Goal: Task Accomplishment & Management: Manage account settings

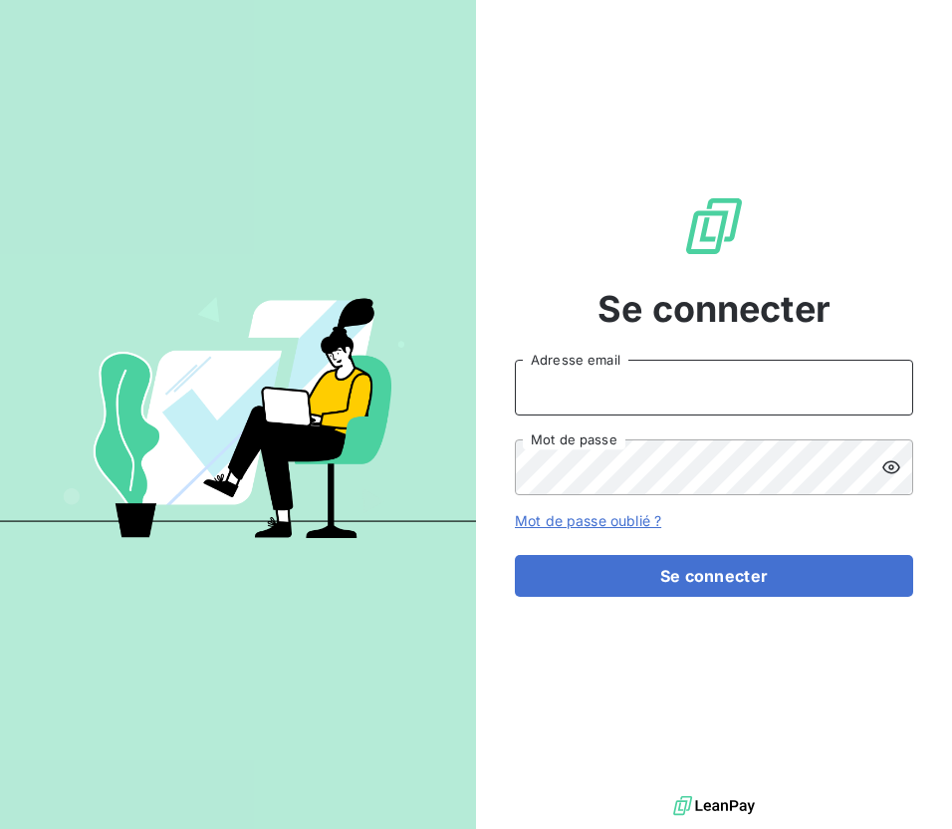
type input "[PERSON_NAME][EMAIL_ADDRESS][PERSON_NAME][DOMAIN_NAME]"
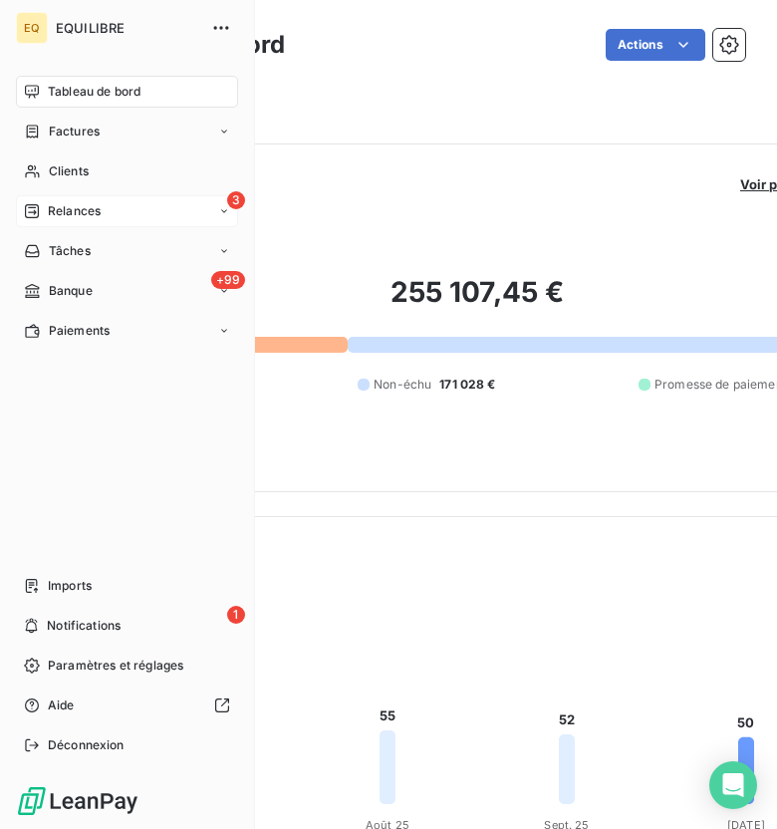
click at [143, 225] on div "3 Relances" at bounding box center [127, 211] width 222 height 32
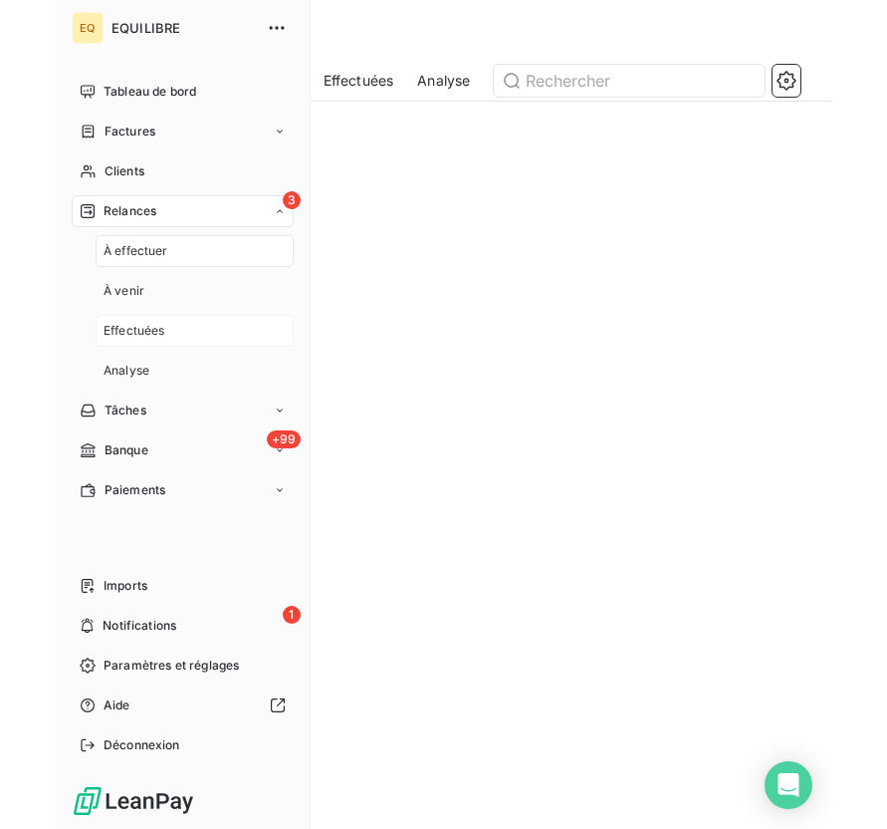
scroll to position [633, 144]
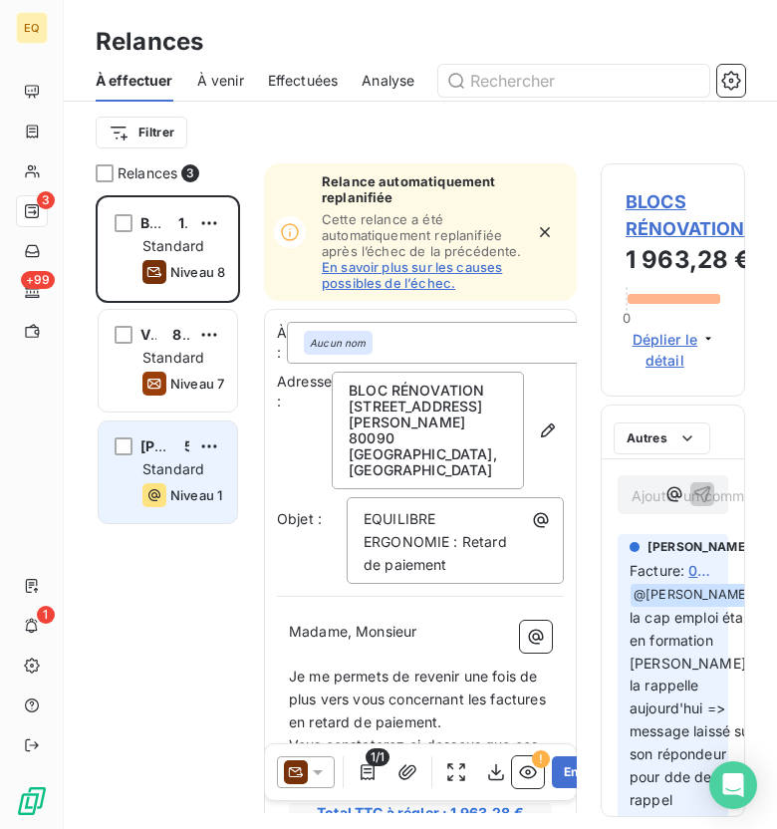
click at [177, 465] on span "Standard" at bounding box center [173, 468] width 62 height 17
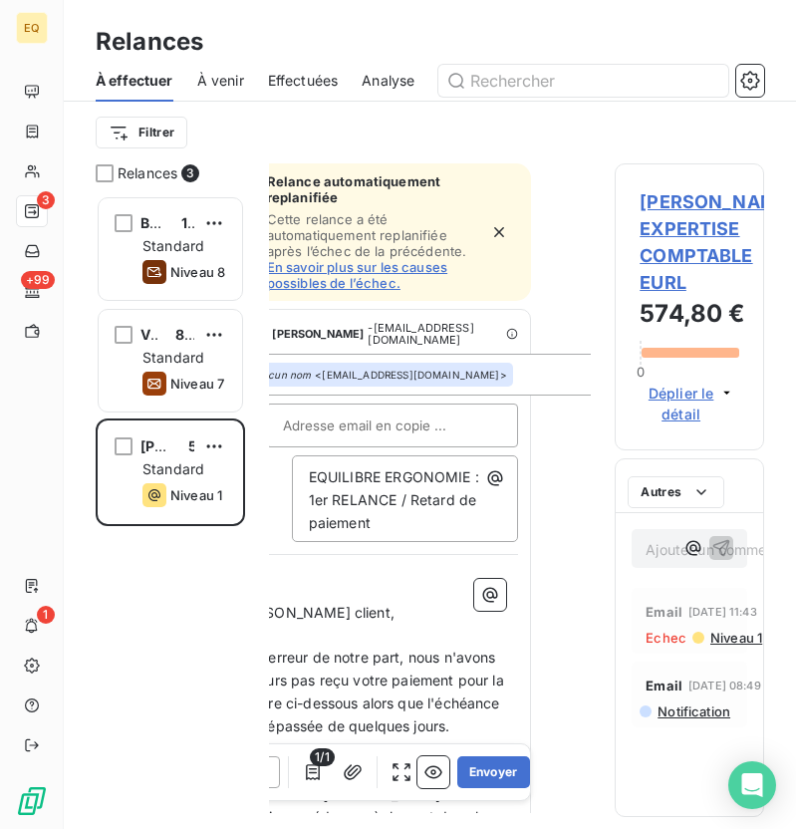
scroll to position [633, 148]
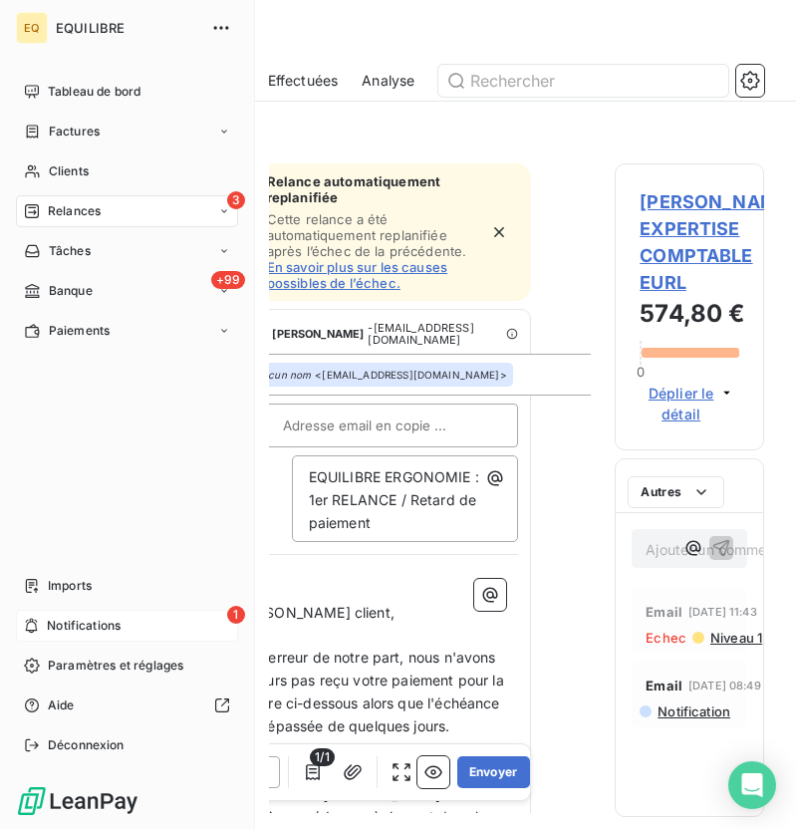
click at [55, 621] on span "Notifications" at bounding box center [84, 625] width 74 height 18
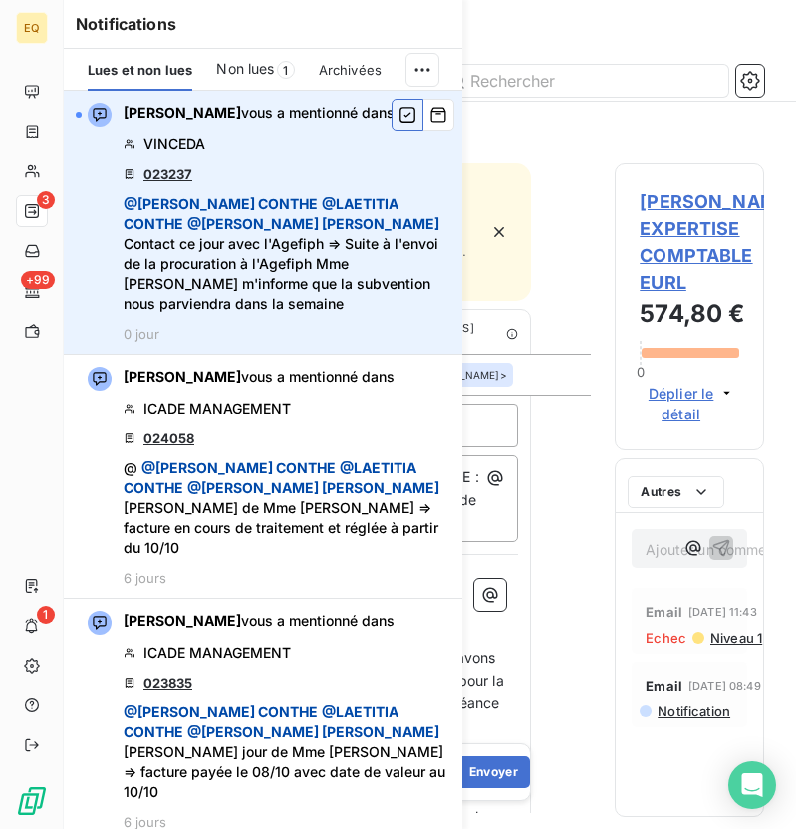
click at [410, 114] on icon "button" at bounding box center [407, 115] width 18 height 20
click at [49, 137] on div "Notifications Lues et non lues Non lues 1 Archivées [PERSON_NAME] vous a mentio…" at bounding box center [243, 414] width 398 height 829
click at [35, 131] on icon at bounding box center [32, 131] width 17 height 16
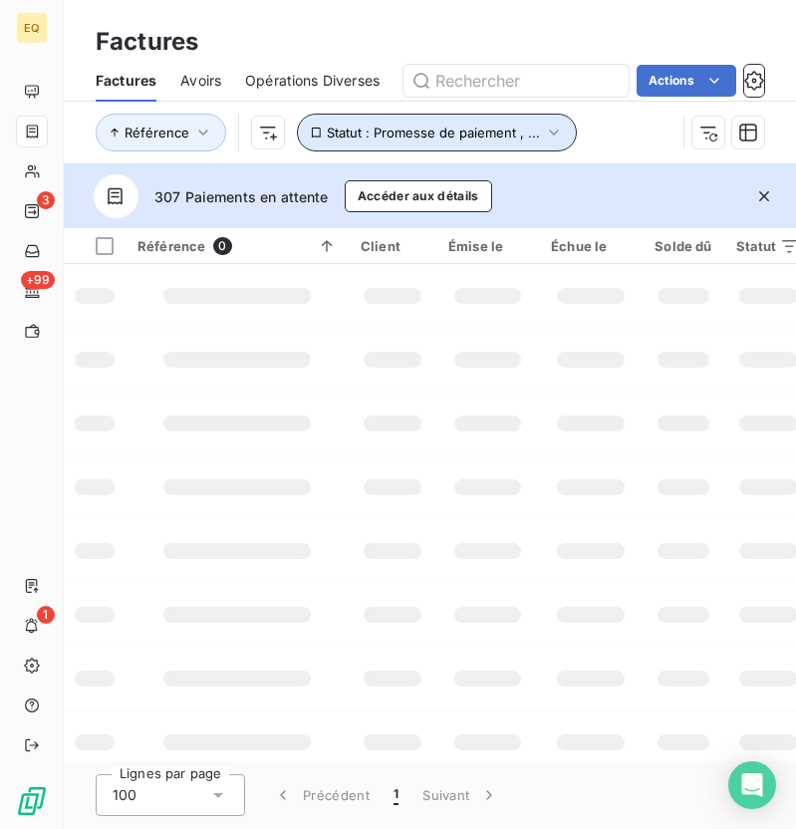
click at [544, 125] on icon "button" at bounding box center [554, 132] width 20 height 20
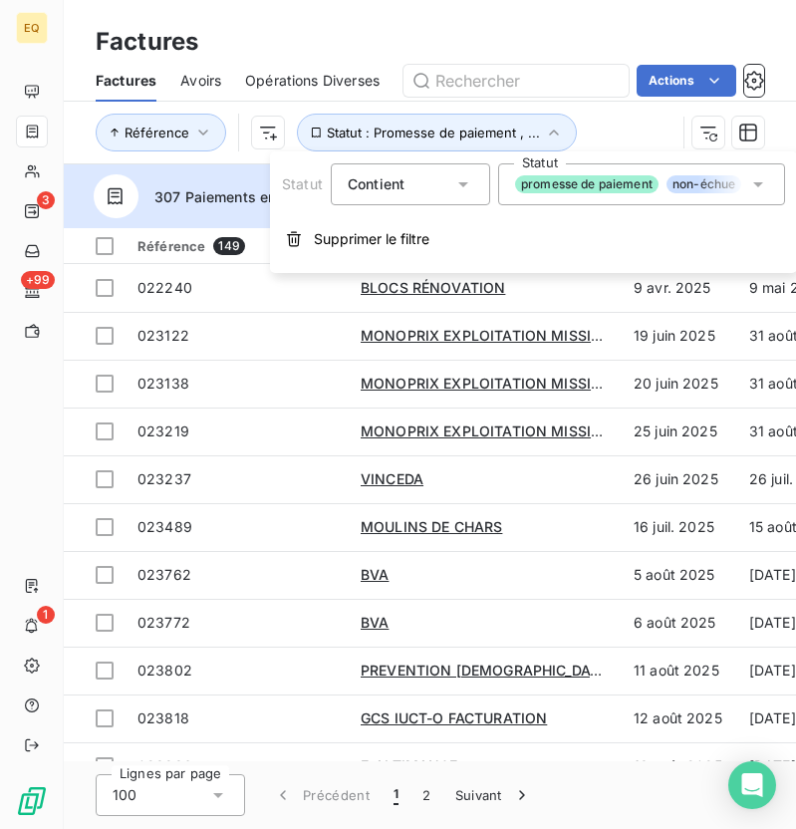
click at [595, 183] on span "promesse de paiement" at bounding box center [586, 184] width 143 height 18
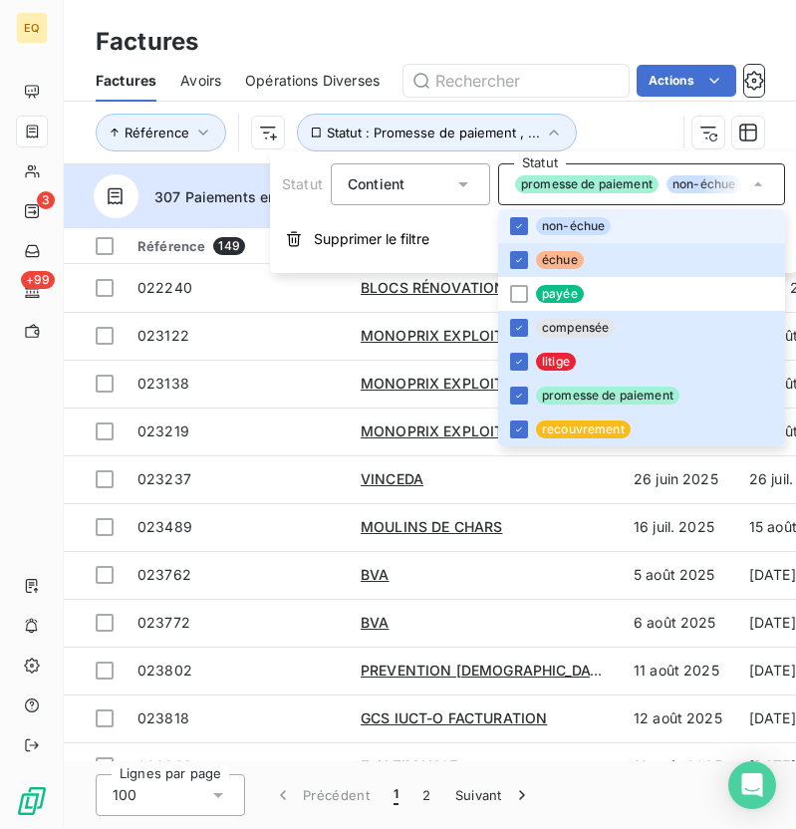
click at [591, 108] on div "Référence Statut : Promesse de paiement , ..." at bounding box center [430, 133] width 668 height 62
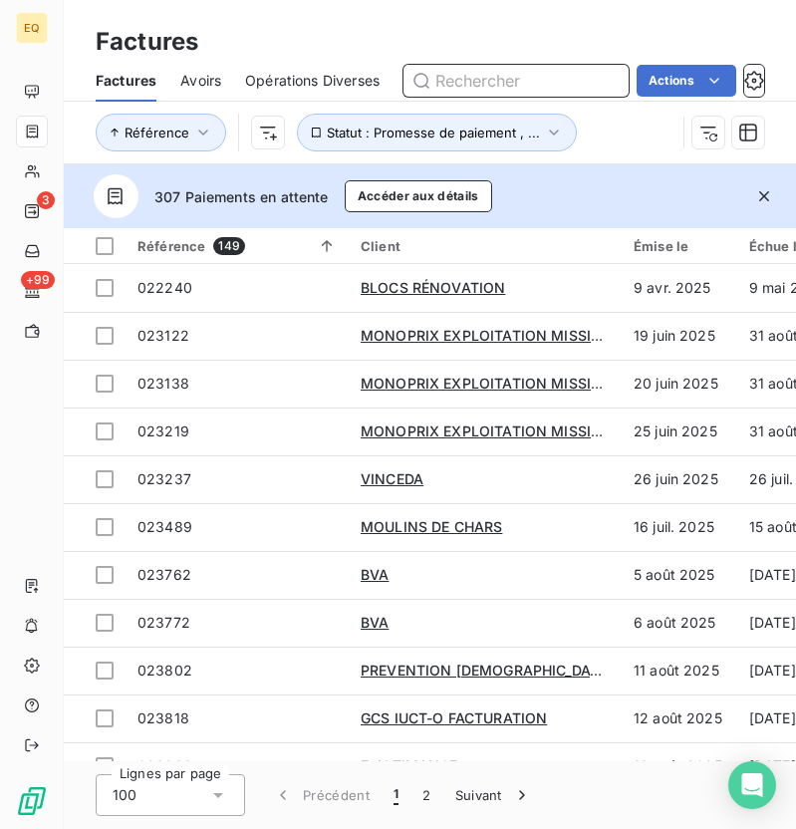
click at [518, 88] on input "text" at bounding box center [515, 81] width 225 height 32
type input "022240"
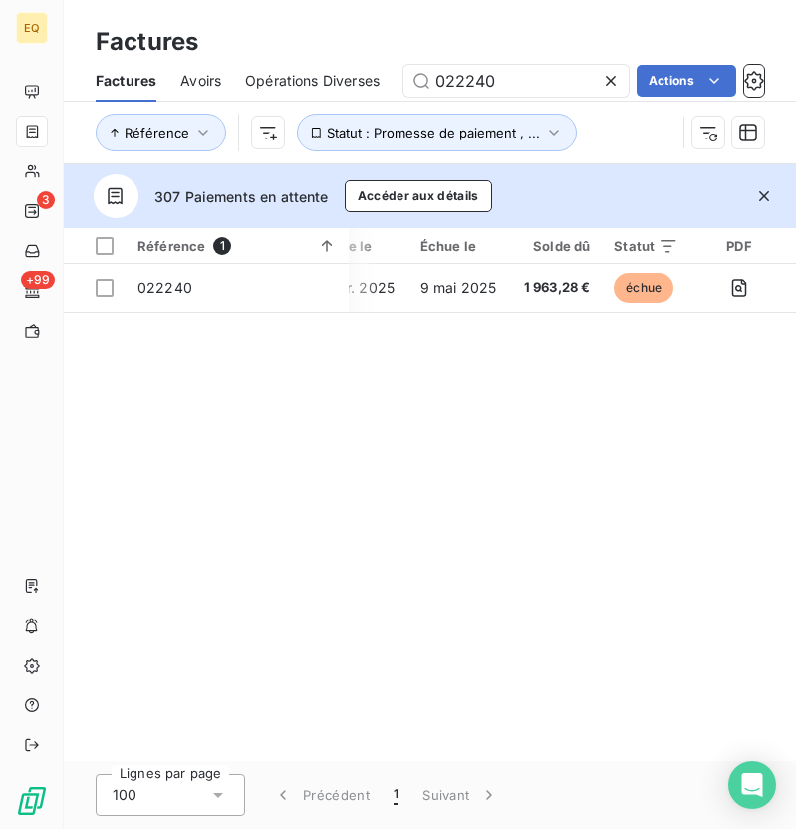
scroll to position [0, 467]
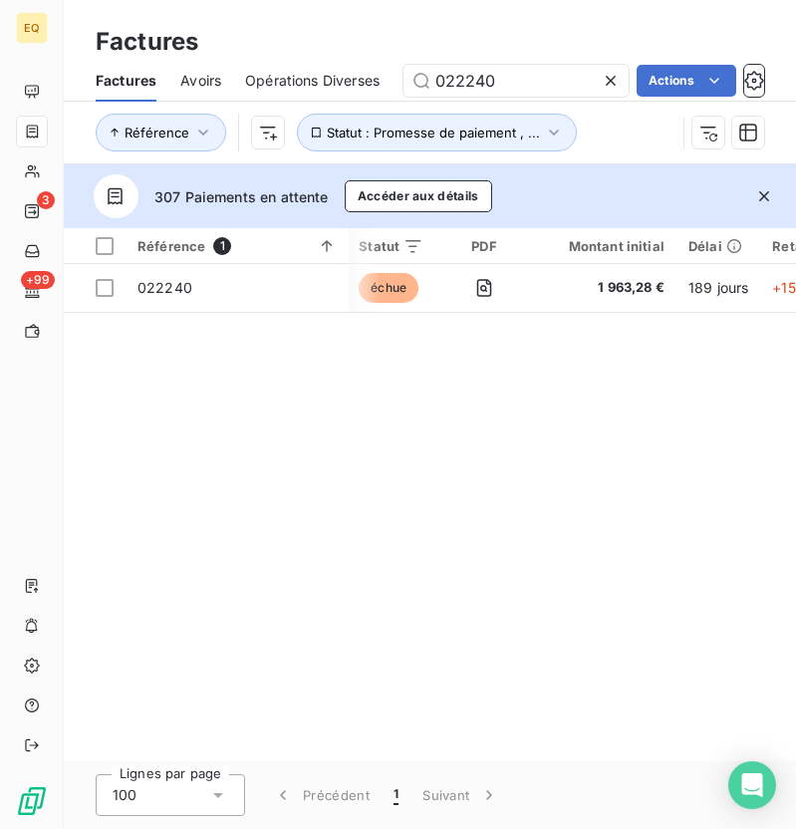
click at [603, 71] on icon at bounding box center [611, 81] width 20 height 20
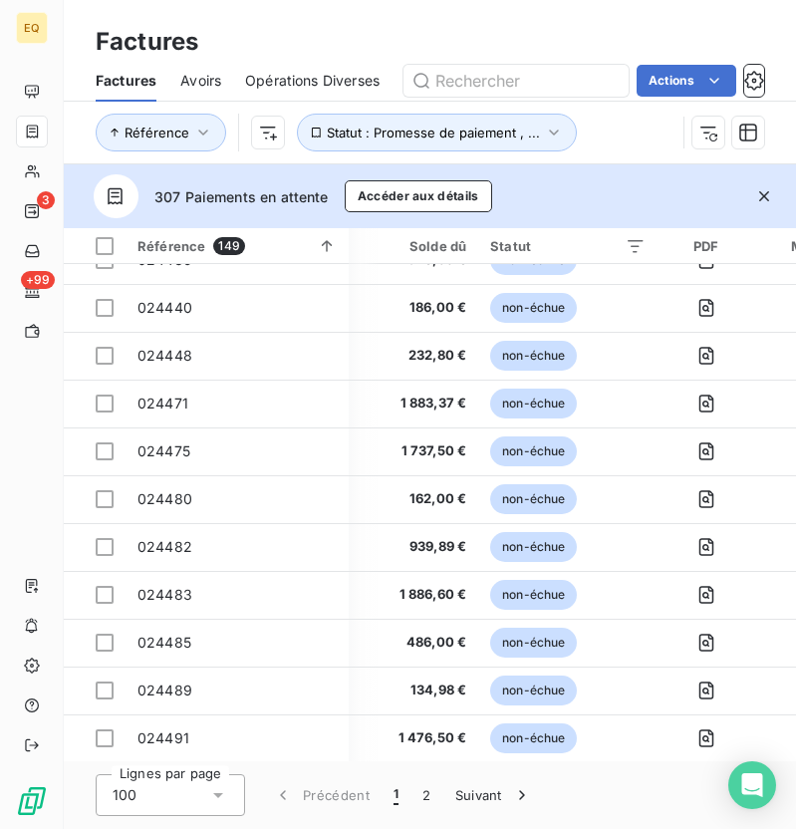
scroll to position [4291, 467]
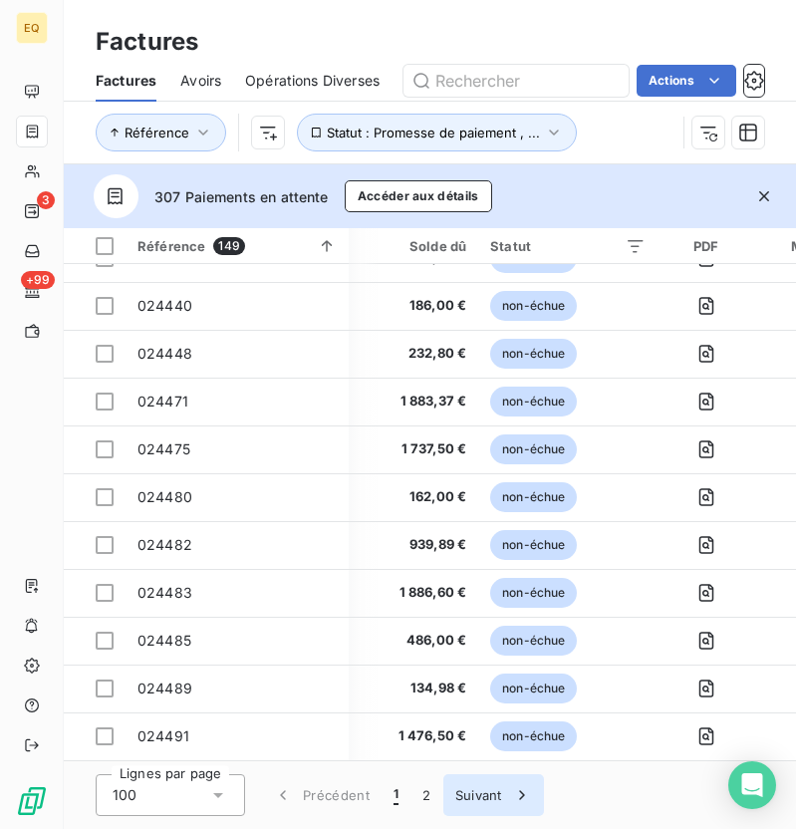
click at [461, 802] on button "Suivant" at bounding box center [493, 795] width 101 height 42
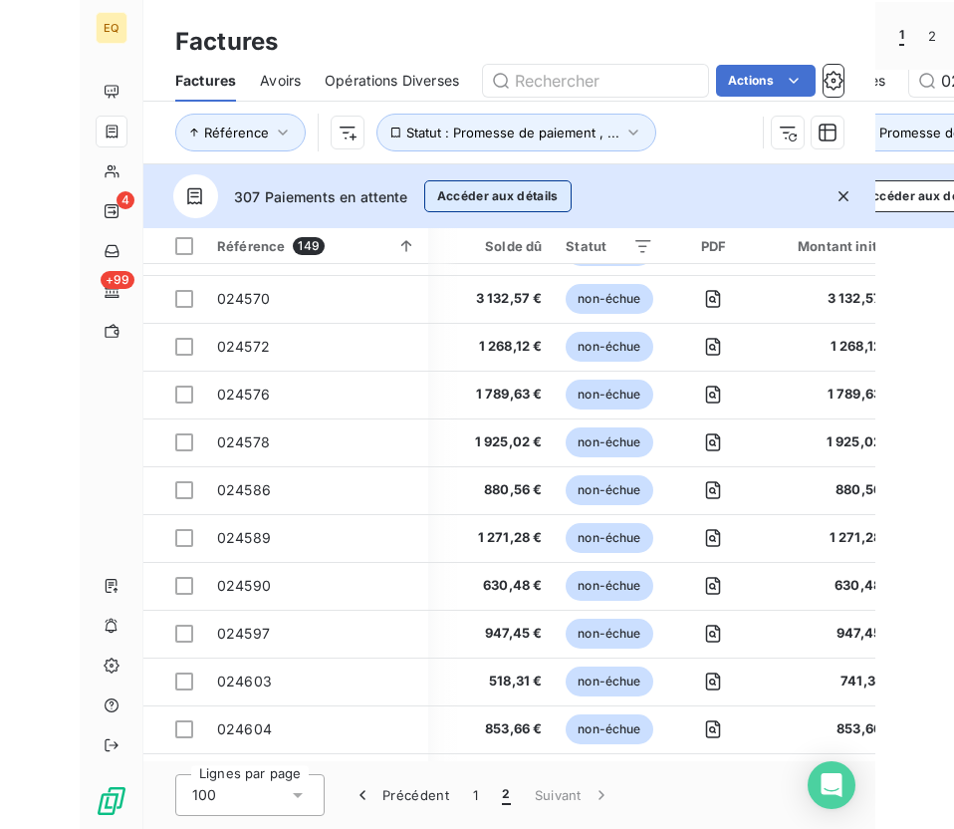
scroll to position [1853, 467]
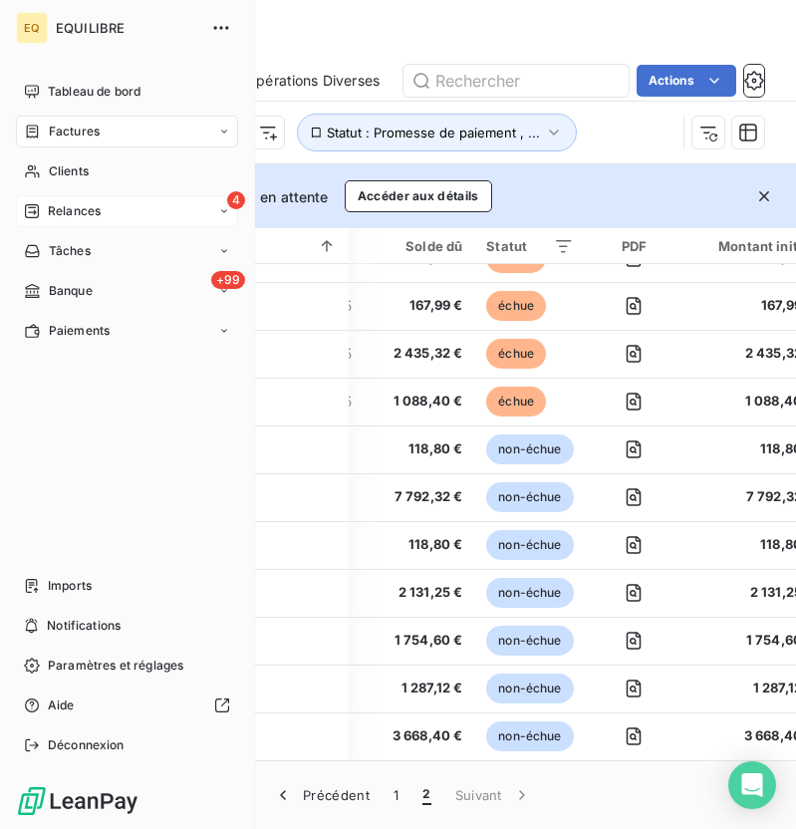
click at [101, 215] on span "Relances" at bounding box center [74, 211] width 53 height 18
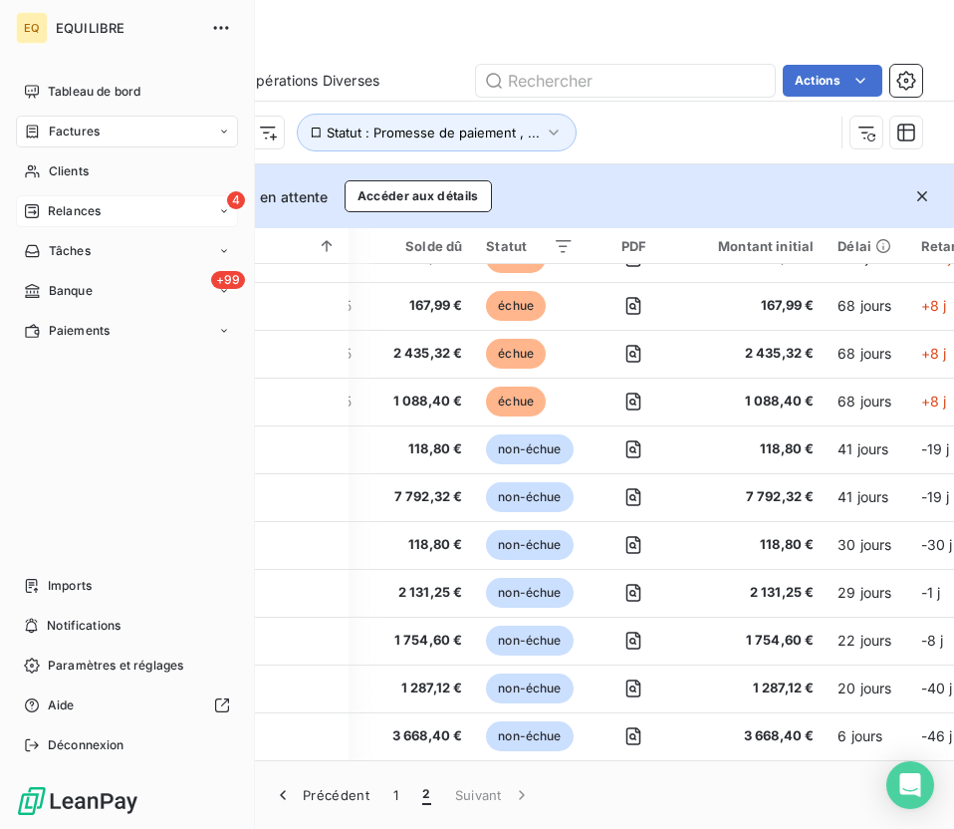
click at [51, 208] on span "Relances" at bounding box center [74, 211] width 53 height 18
click at [67, 225] on div "4 Relances" at bounding box center [127, 211] width 222 height 32
click at [77, 256] on span "À effectuer" at bounding box center [80, 251] width 65 height 18
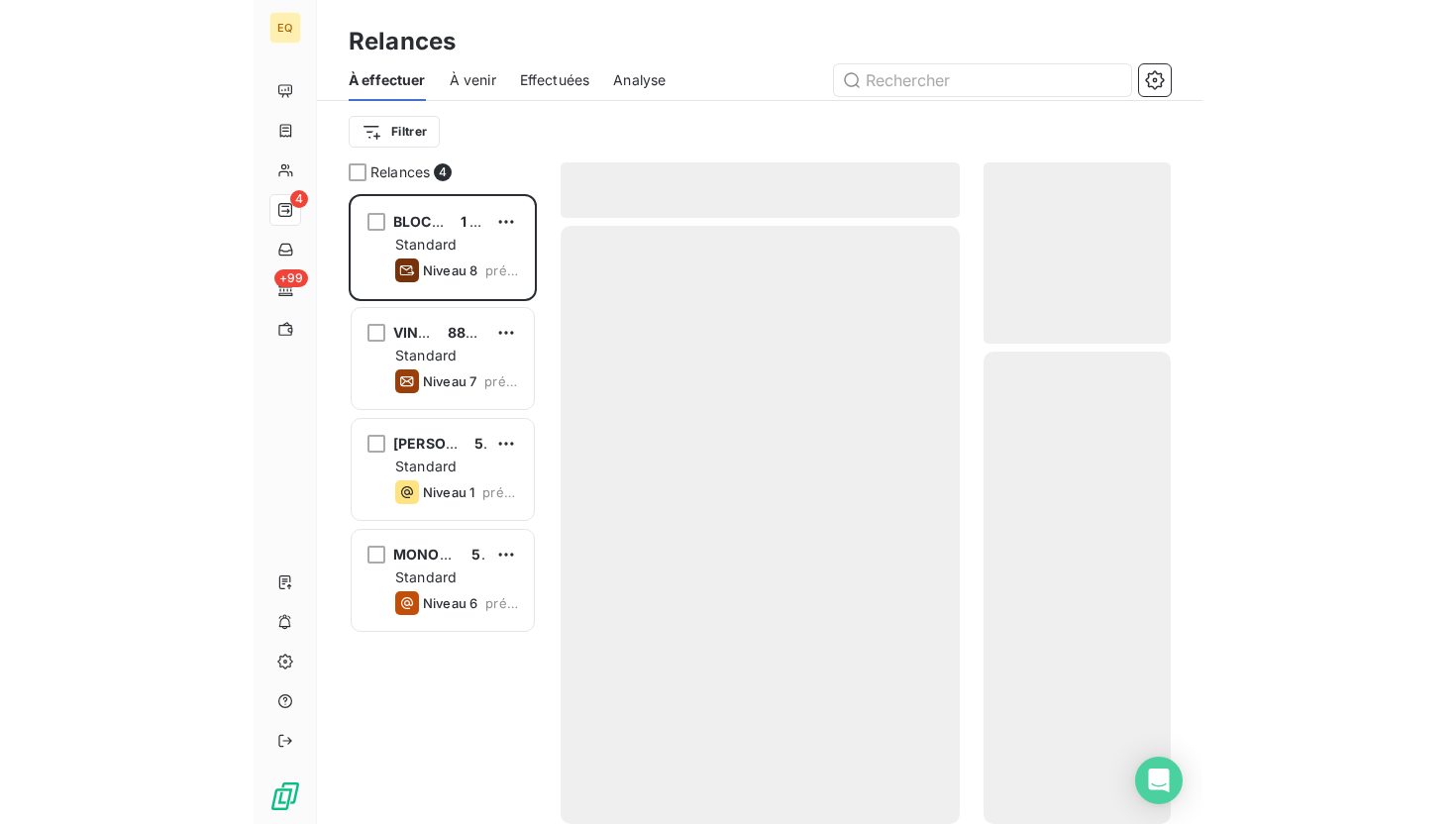
scroll to position [629, 187]
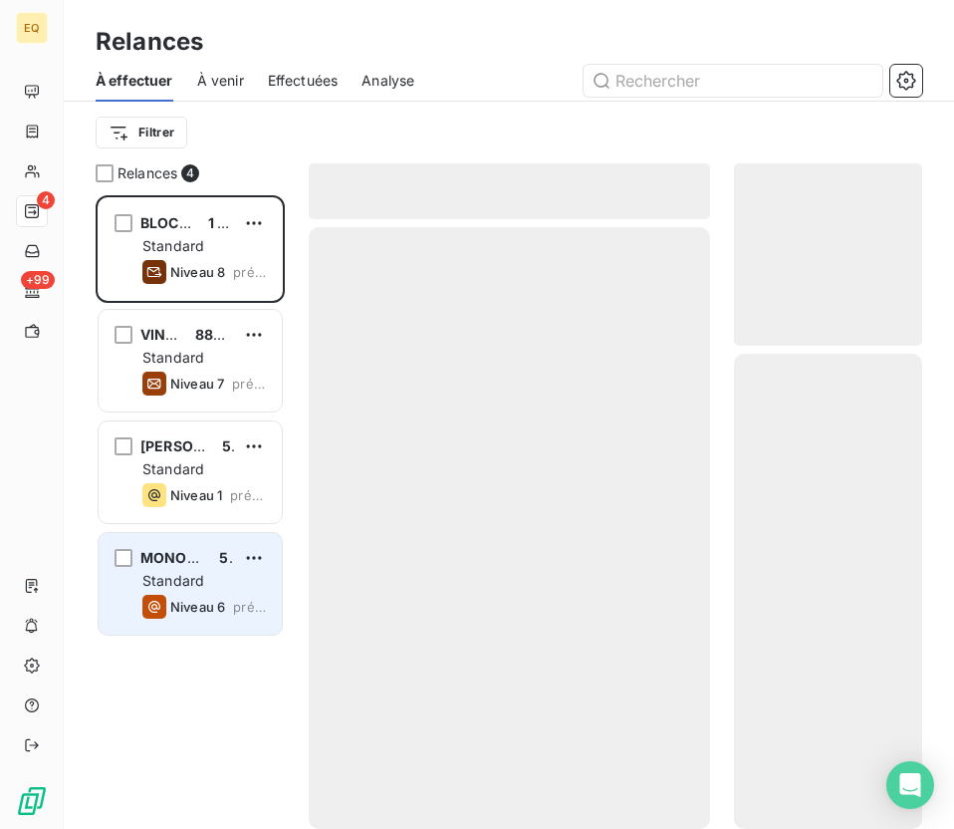
click at [203, 565] on span "MONOPRIX EXPLOITATION MISSION HANDICAP" at bounding box center [305, 557] width 330 height 17
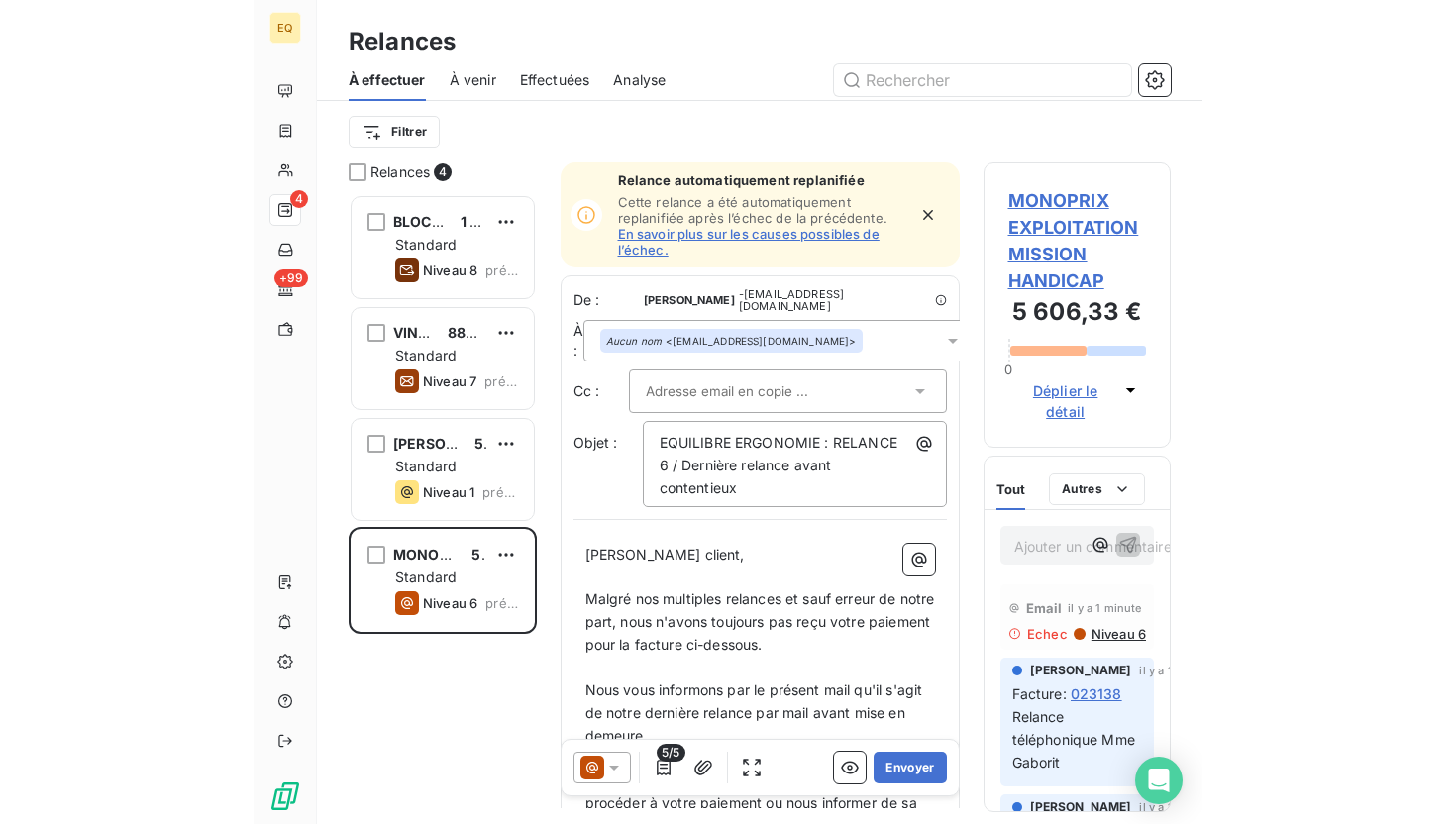
scroll to position [629, 314]
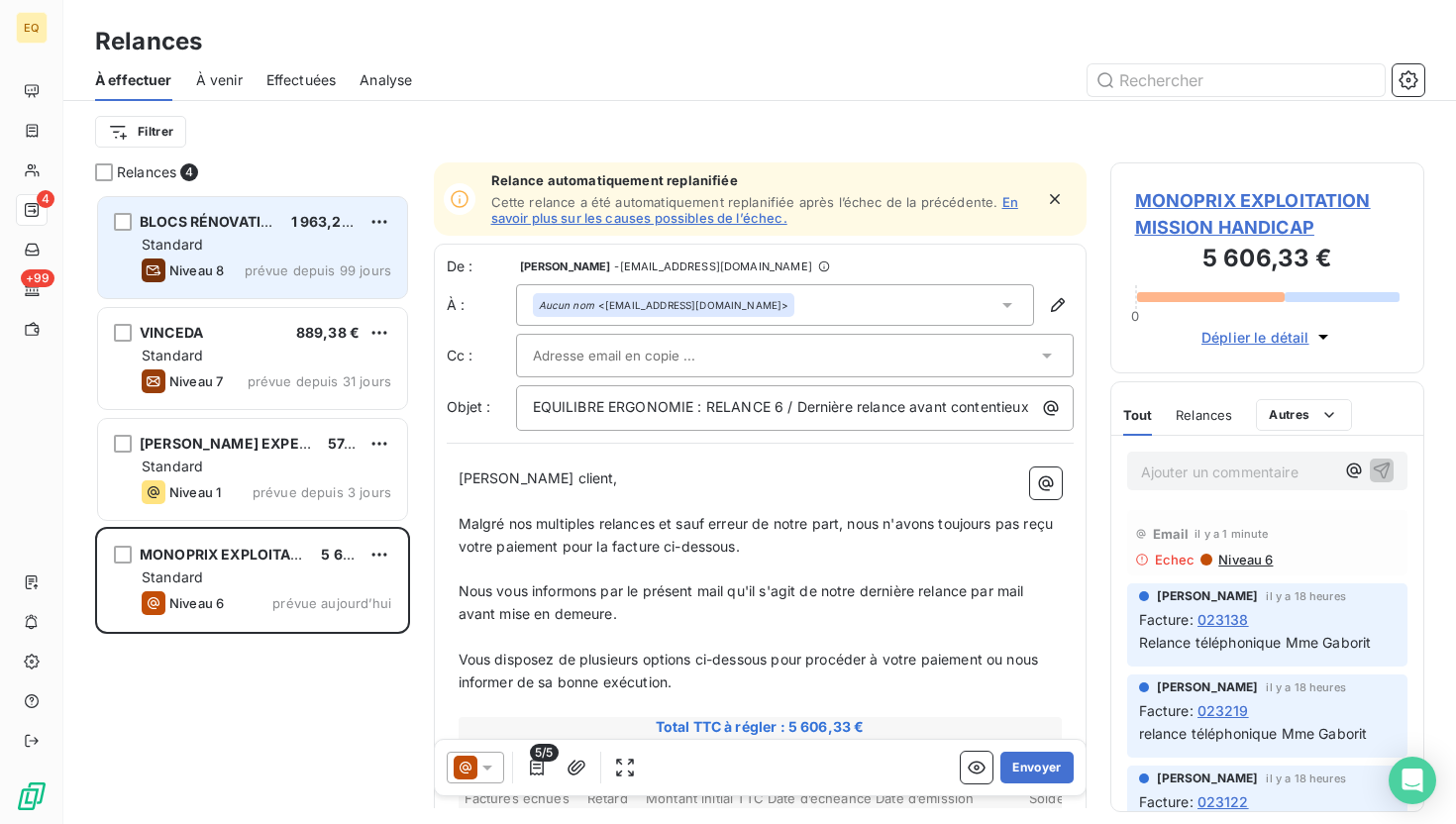
click at [291, 266] on span "prévue depuis 99 jours" at bounding box center [317, 270] width 146 height 16
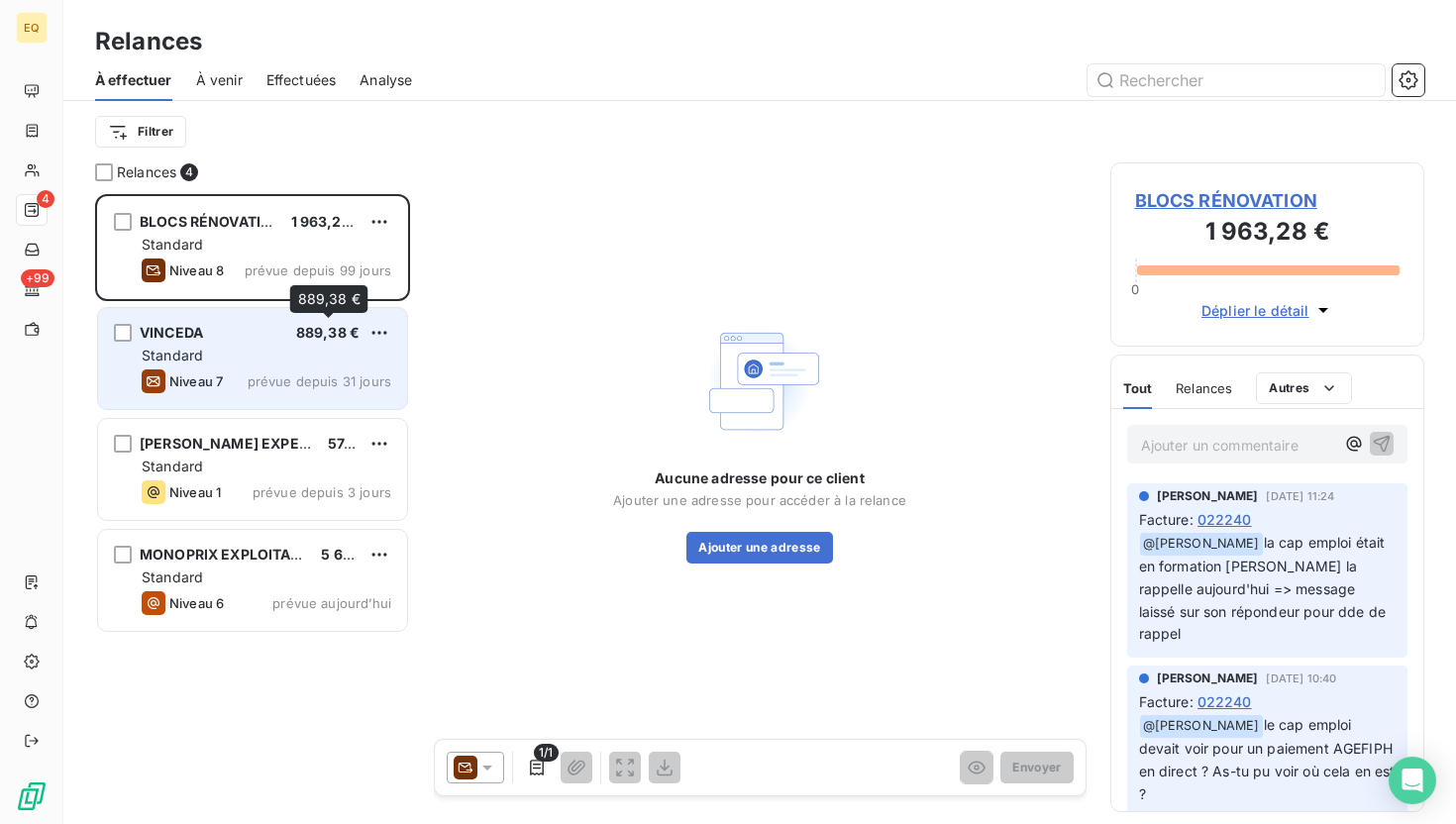
click at [310, 323] on div "889,38 €" at bounding box center [328, 333] width 64 height 20
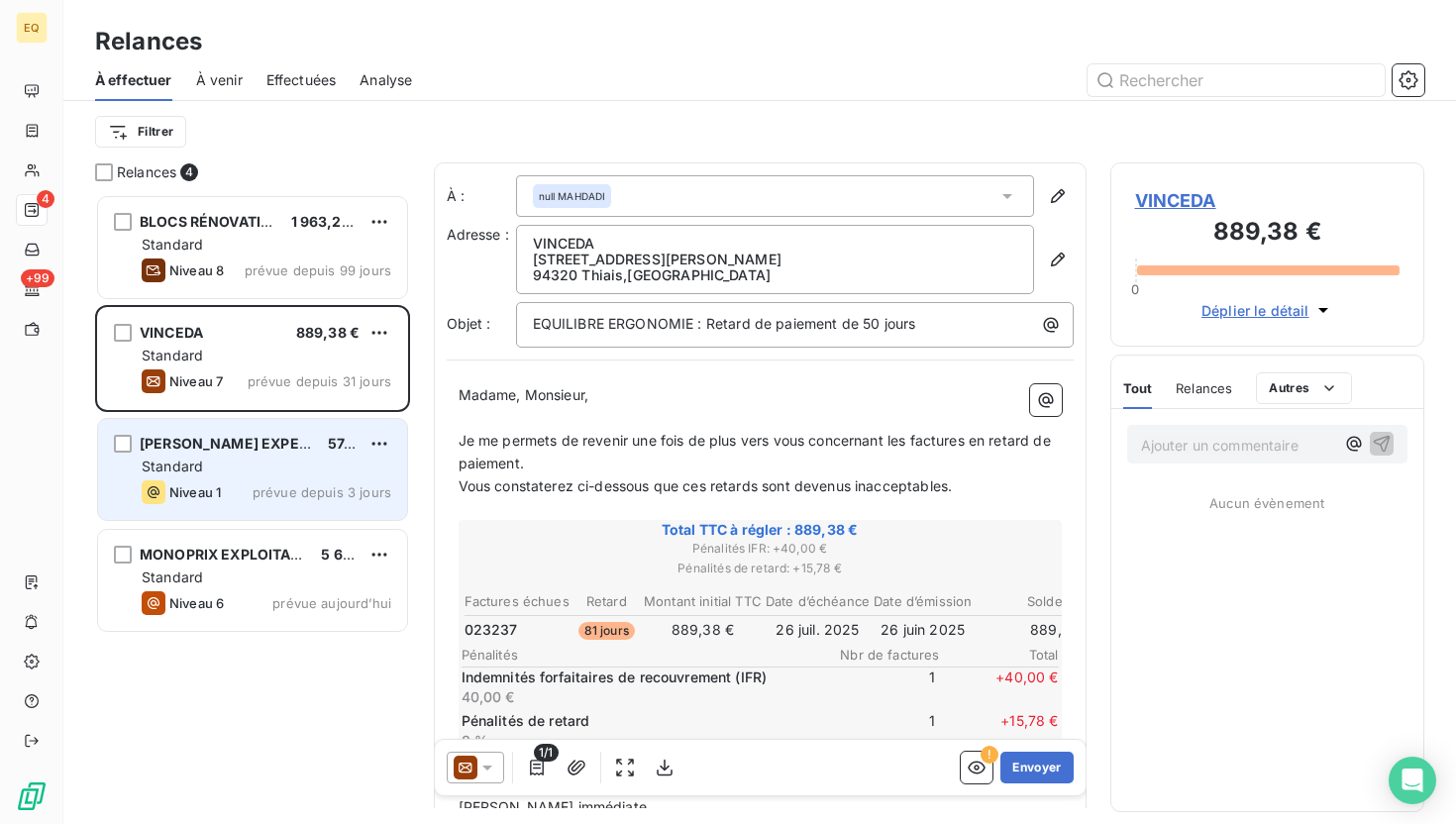
click at [286, 454] on div "[PERSON_NAME] EXPERTISE COMPTABLE EURL 574,80 € Standard Niveau 1 prévue depuis…" at bounding box center [253, 469] width 309 height 101
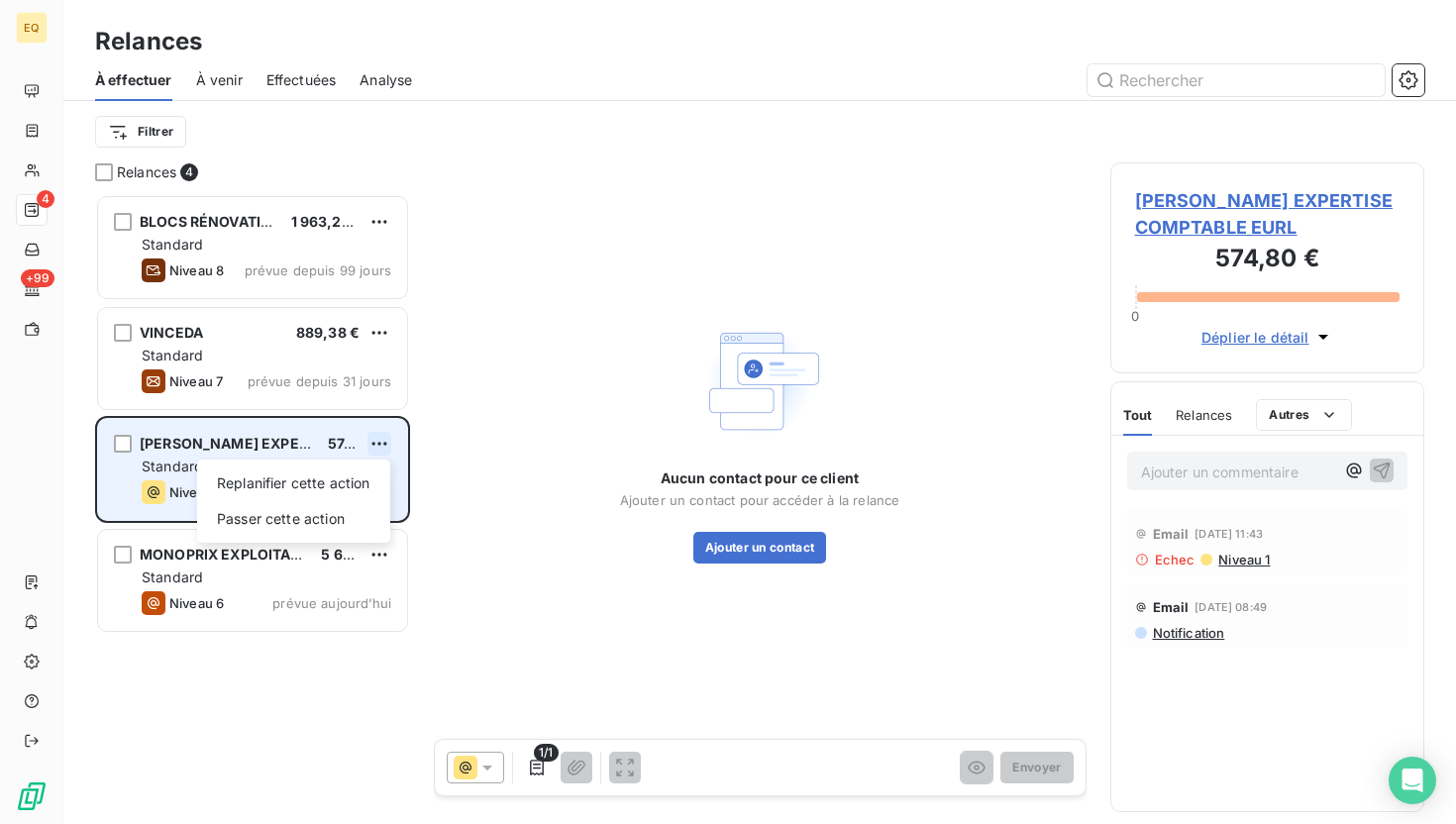
click at [374, 447] on html "EQ 4 +99 Relances À effectuer À venir Effectuées Analyse Filtrer Relances 4 BLO…" at bounding box center [728, 412] width 1456 height 824
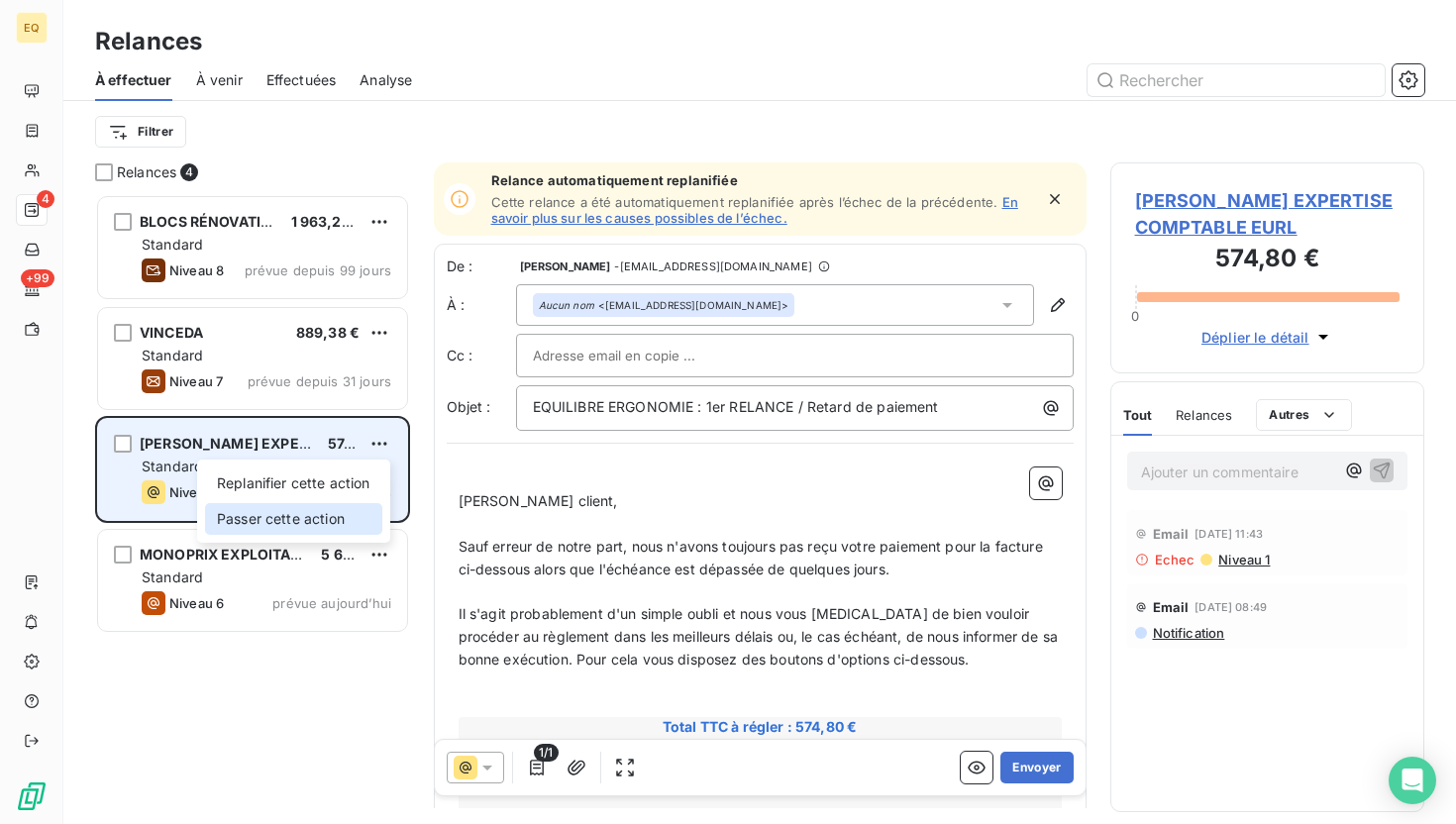
click at [341, 508] on div "Passer cette action" at bounding box center [293, 519] width 177 height 32
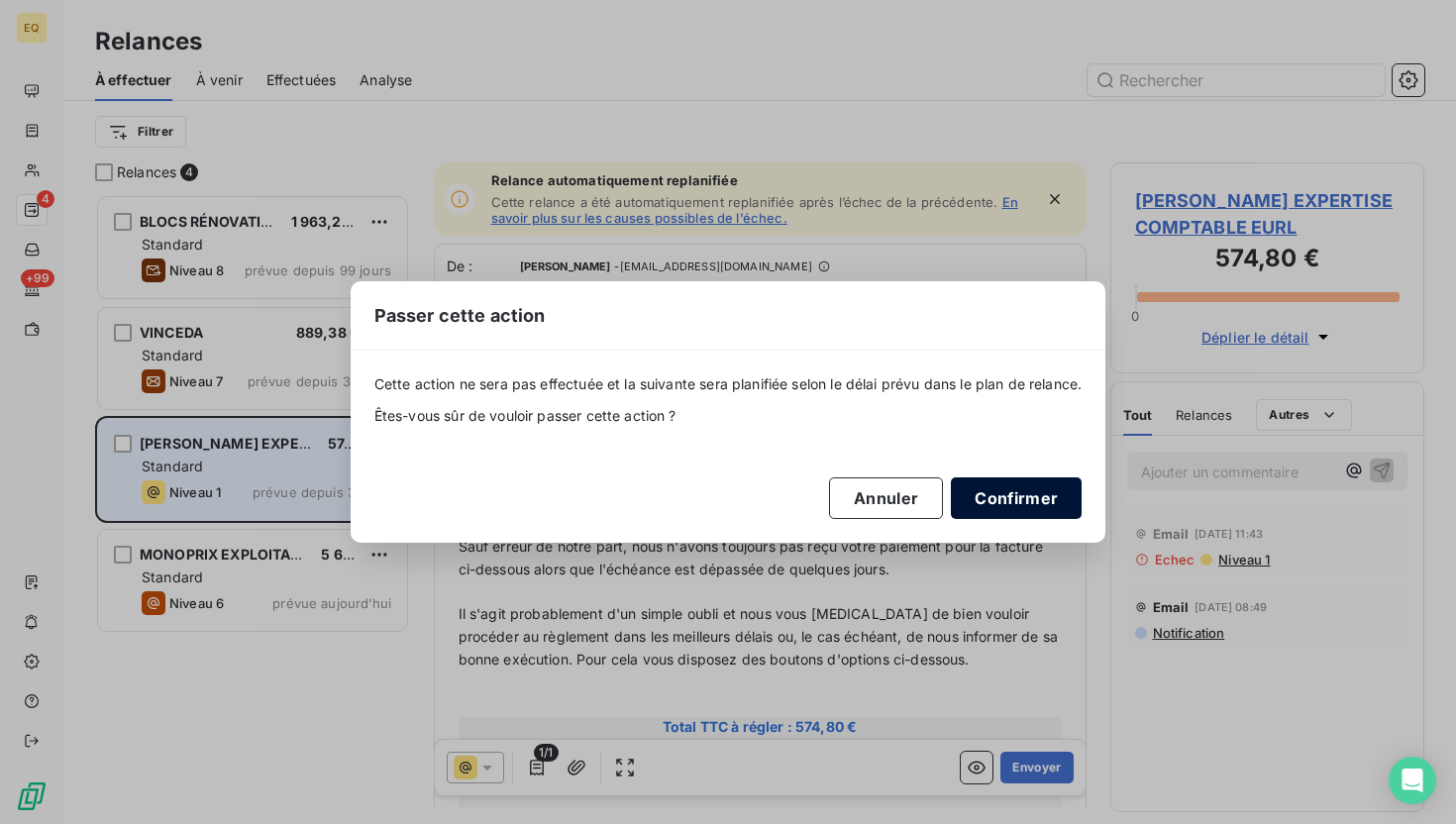
click at [946, 493] on button "Confirmer" at bounding box center [1015, 498] width 130 height 42
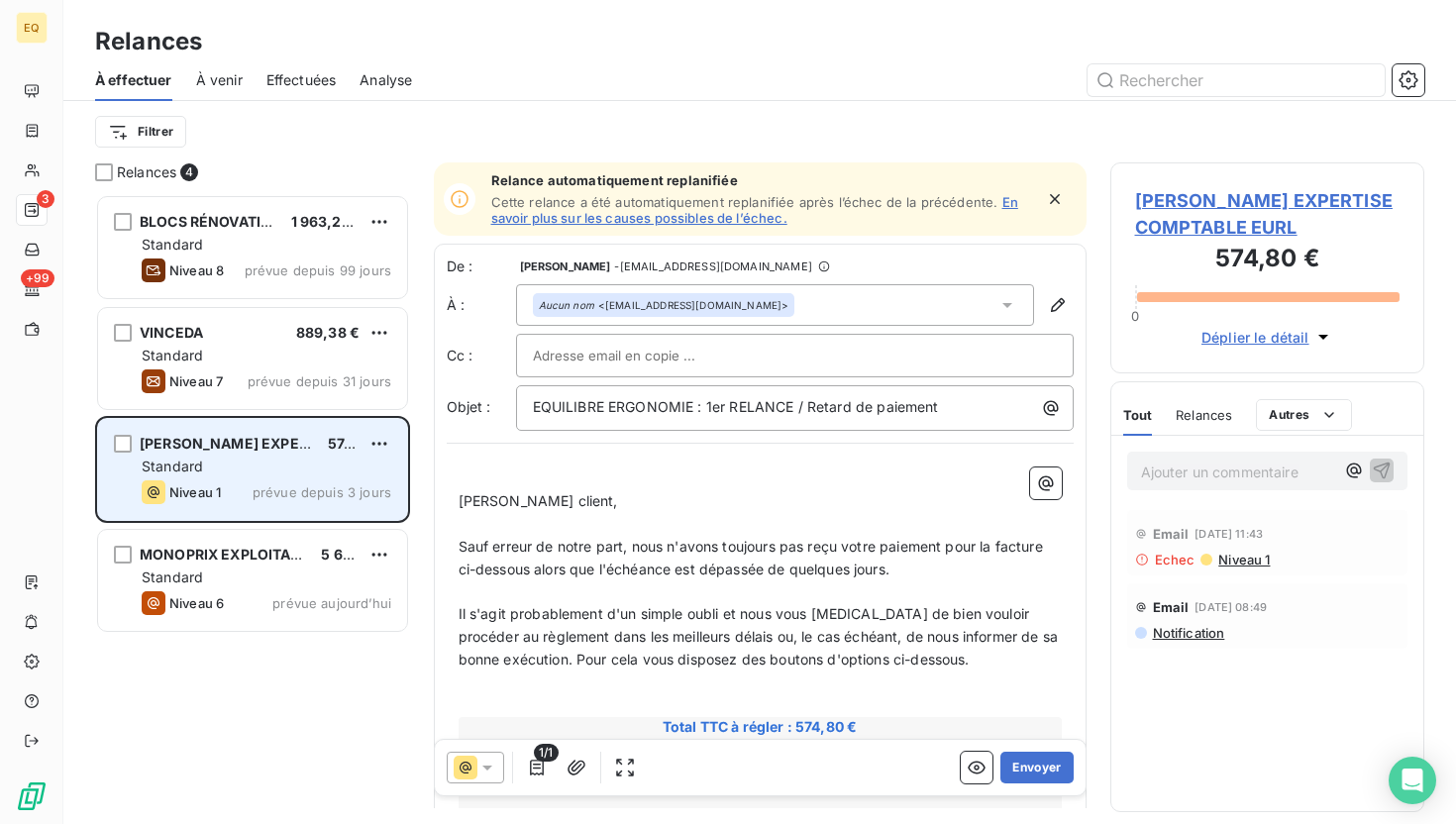
click at [307, 709] on div "BLOCS RÉNOVATION 1 963,28 € Standard Niveau 8 prévue depuis 99 jours VINCEDA 88…" at bounding box center [253, 508] width 315 height 629
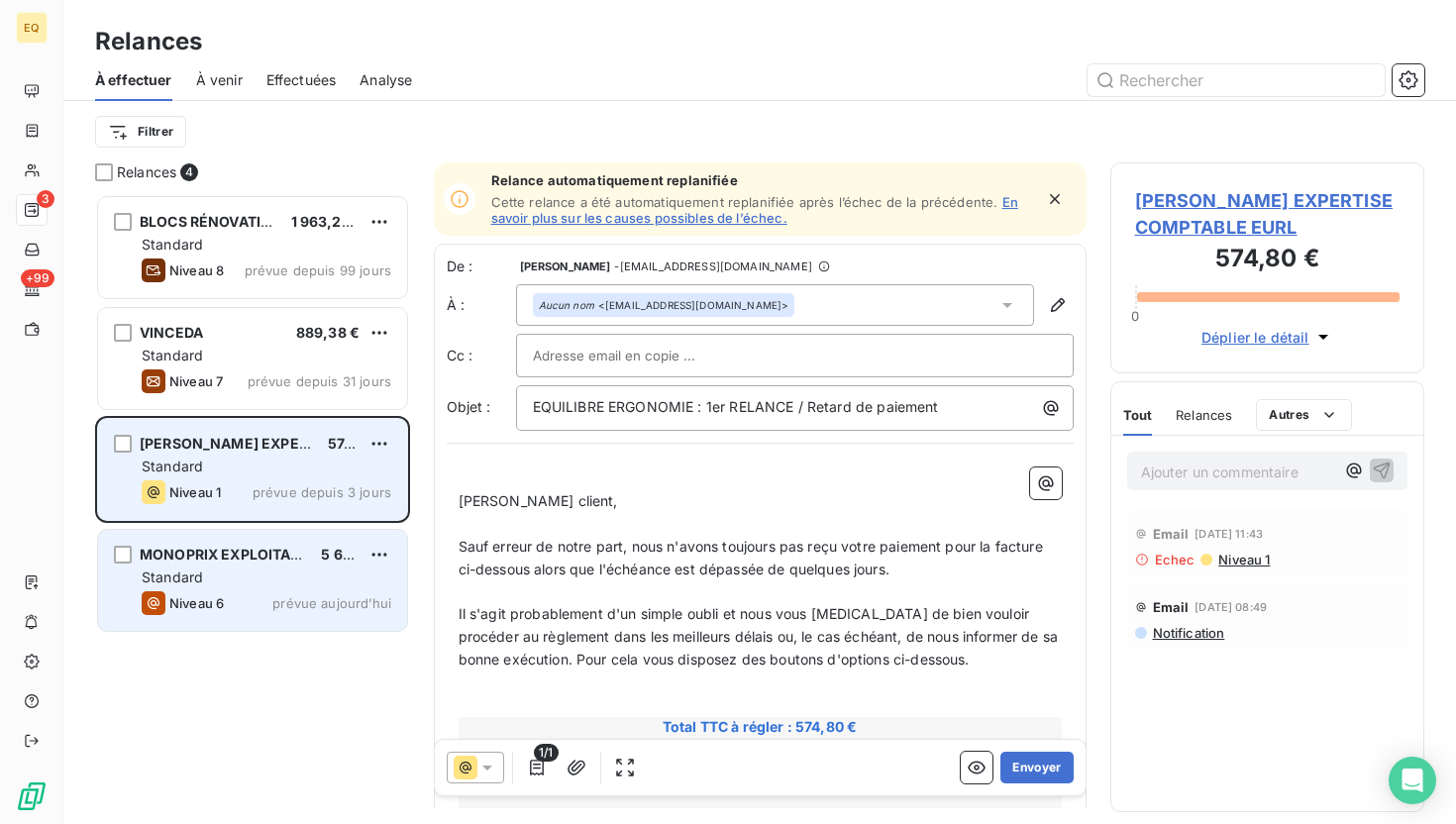
click at [270, 558] on span "MONOPRIX EXPLOITATION MISSION HANDICAP" at bounding box center [303, 554] width 328 height 17
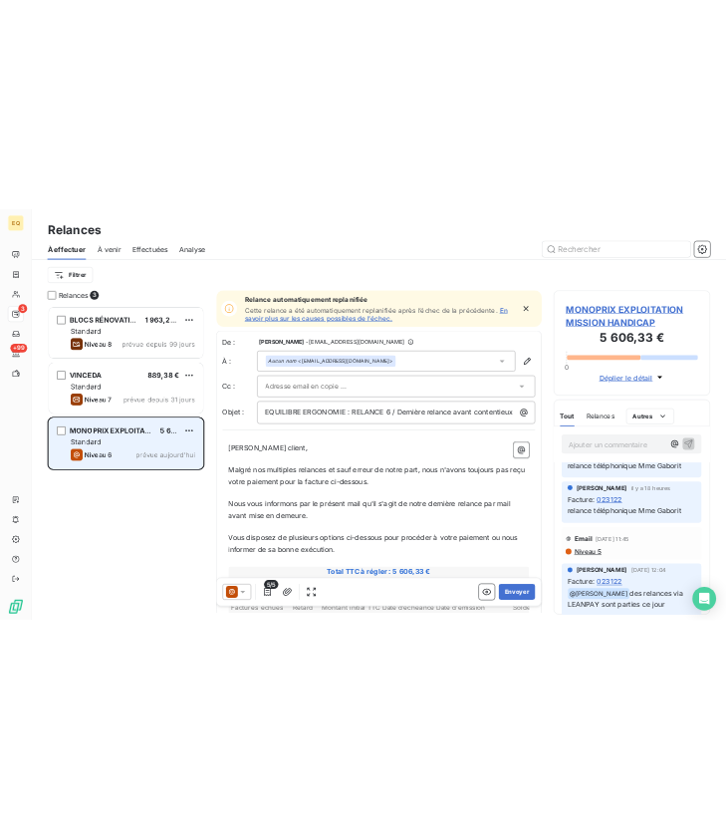
scroll to position [250, 0]
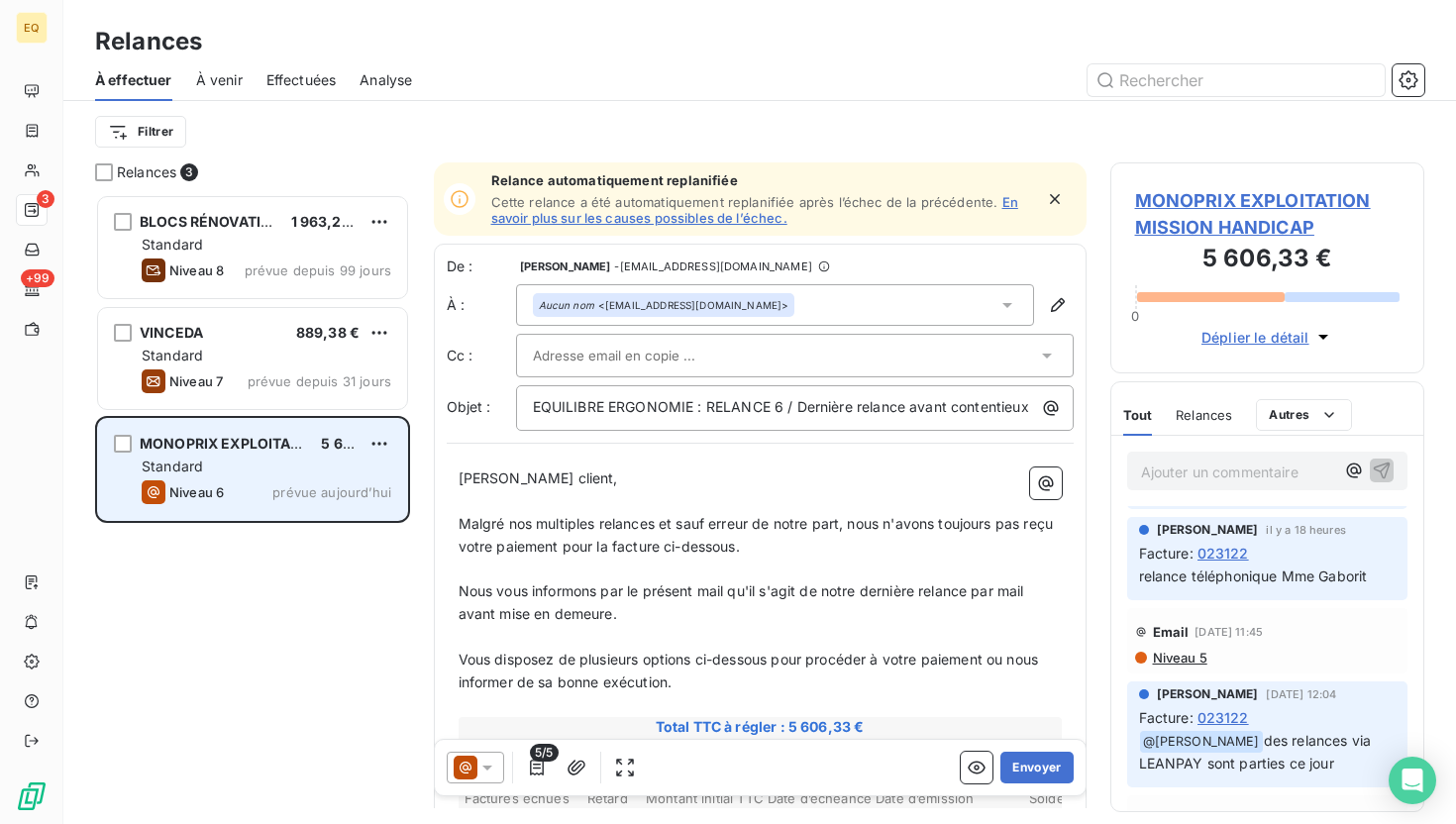
click at [946, 656] on span "Niveau 5" at bounding box center [1179, 657] width 57 height 16
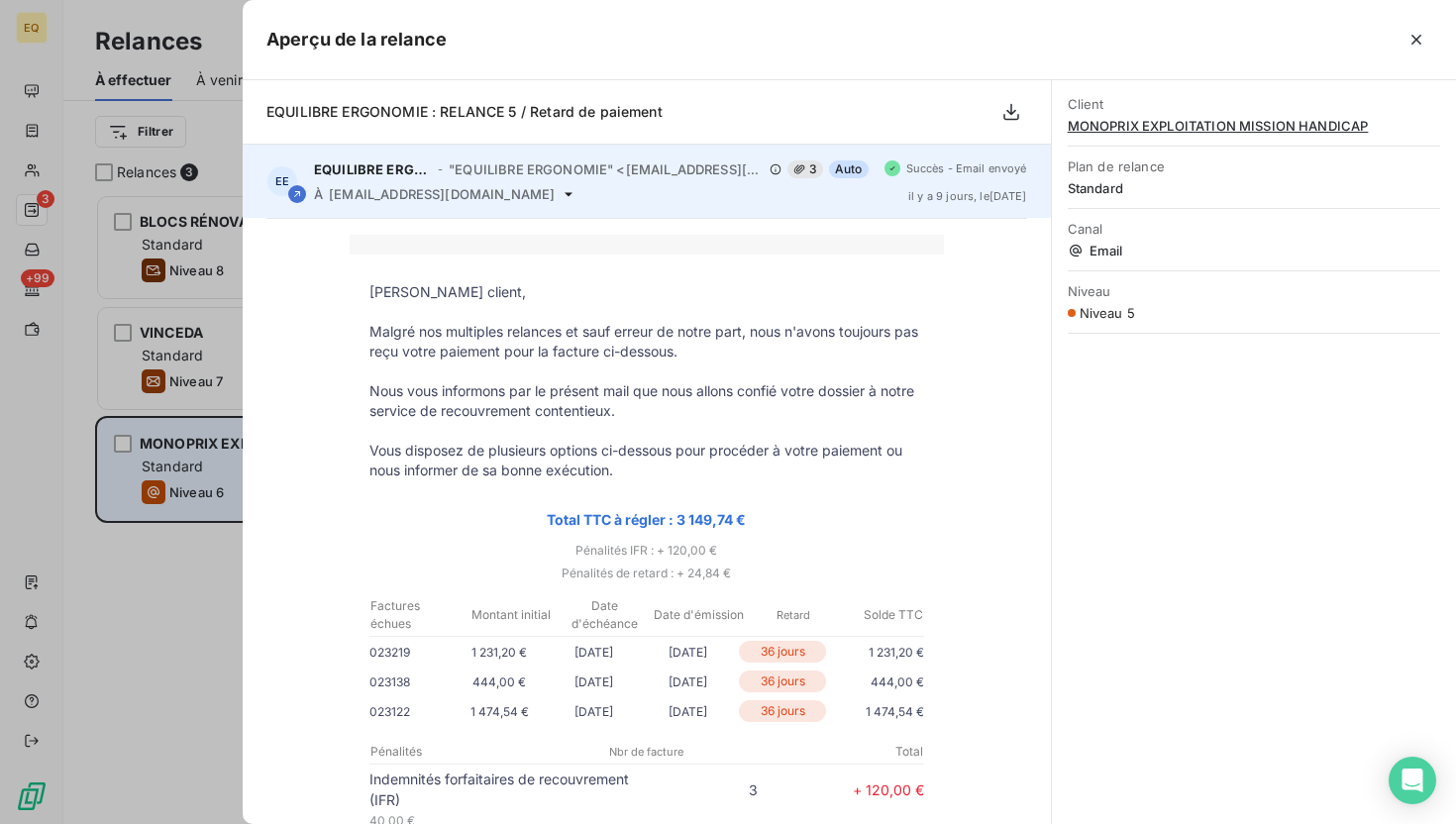
click at [569, 197] on icon at bounding box center [569, 194] width 16 height 16
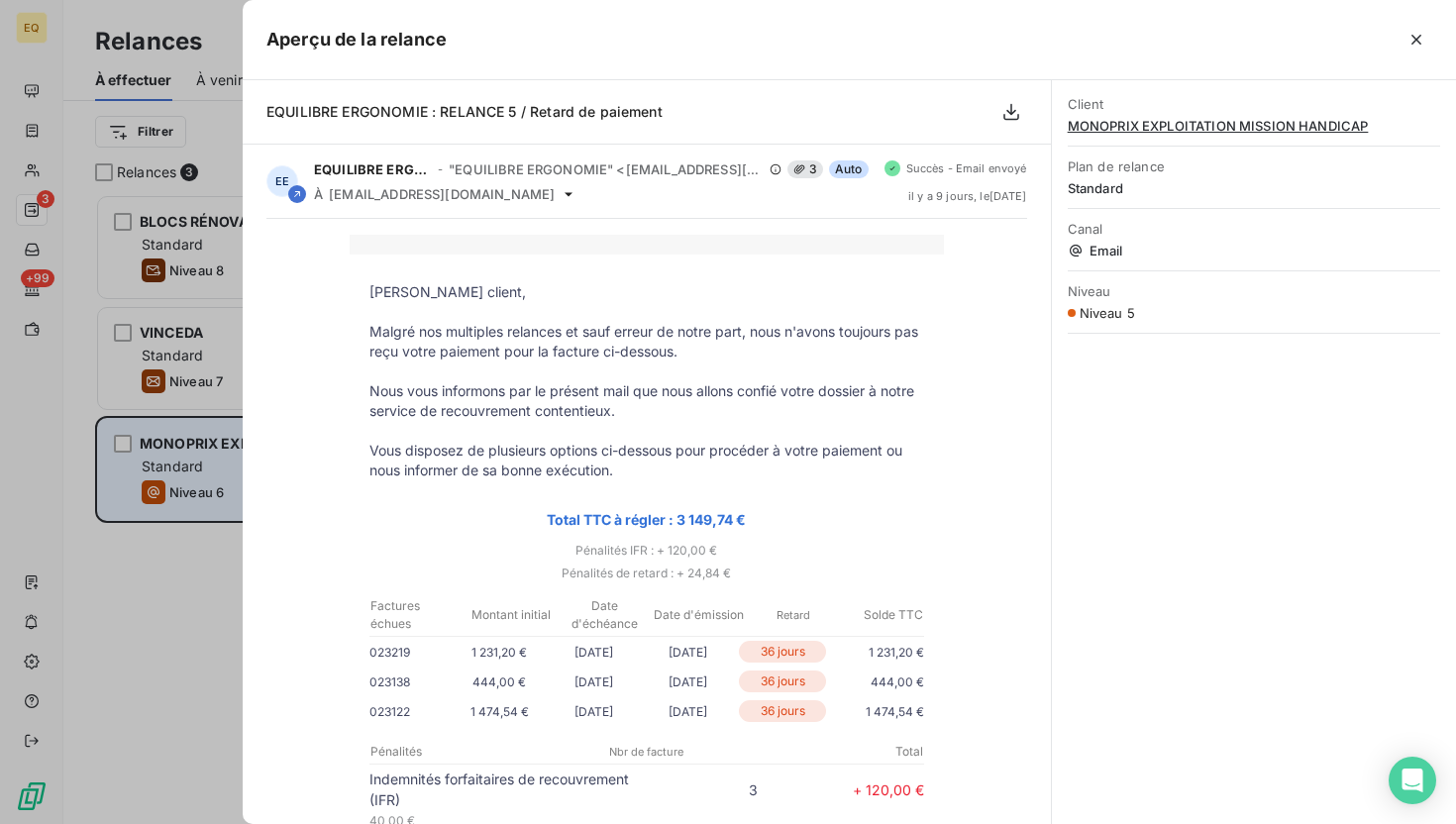
click at [95, 49] on div at bounding box center [728, 412] width 1456 height 824
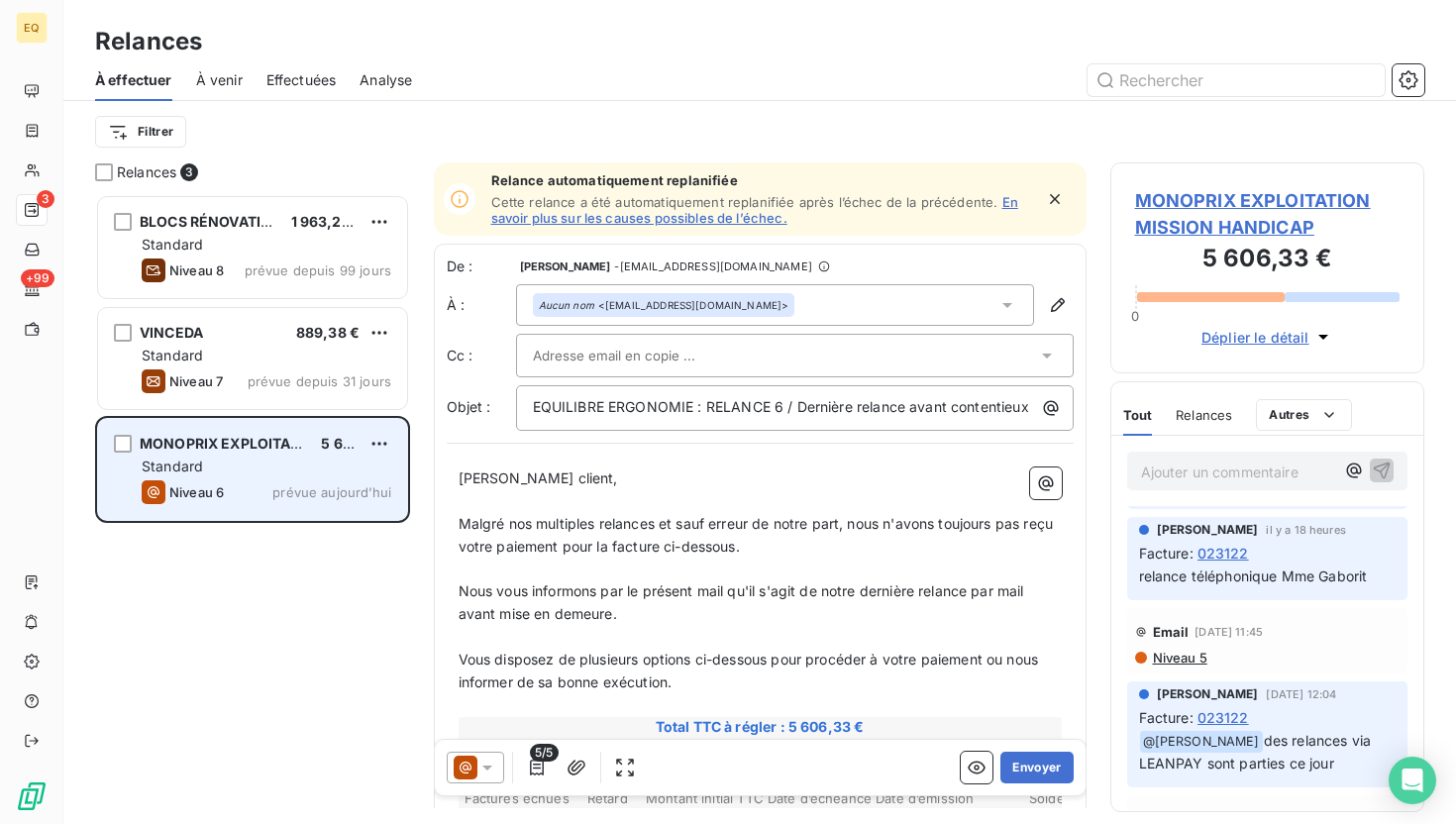
click at [324, 145] on div "Filtrer" at bounding box center [760, 132] width 1329 height 38
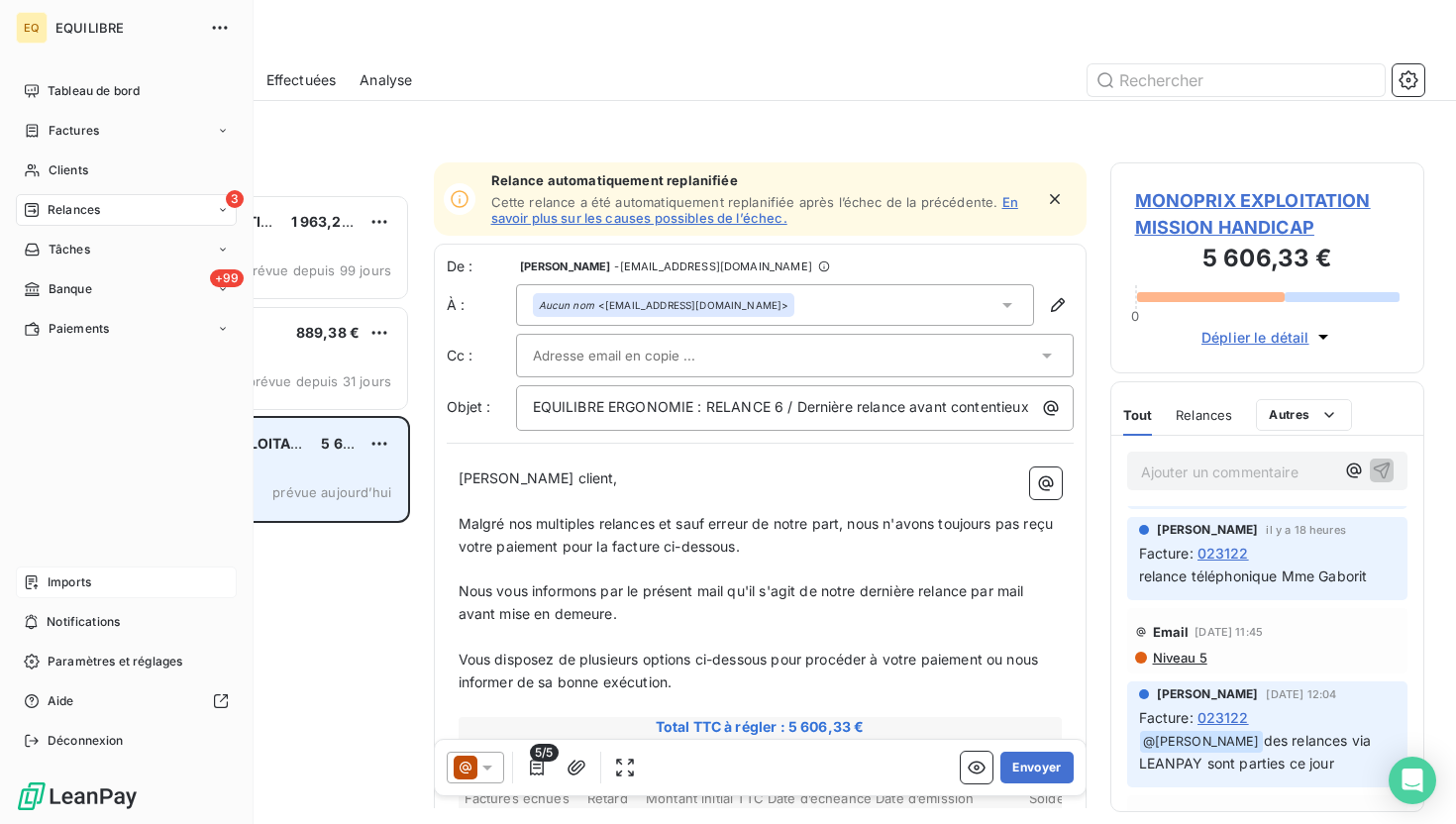
click at [61, 577] on span "Imports" at bounding box center [70, 582] width 44 height 18
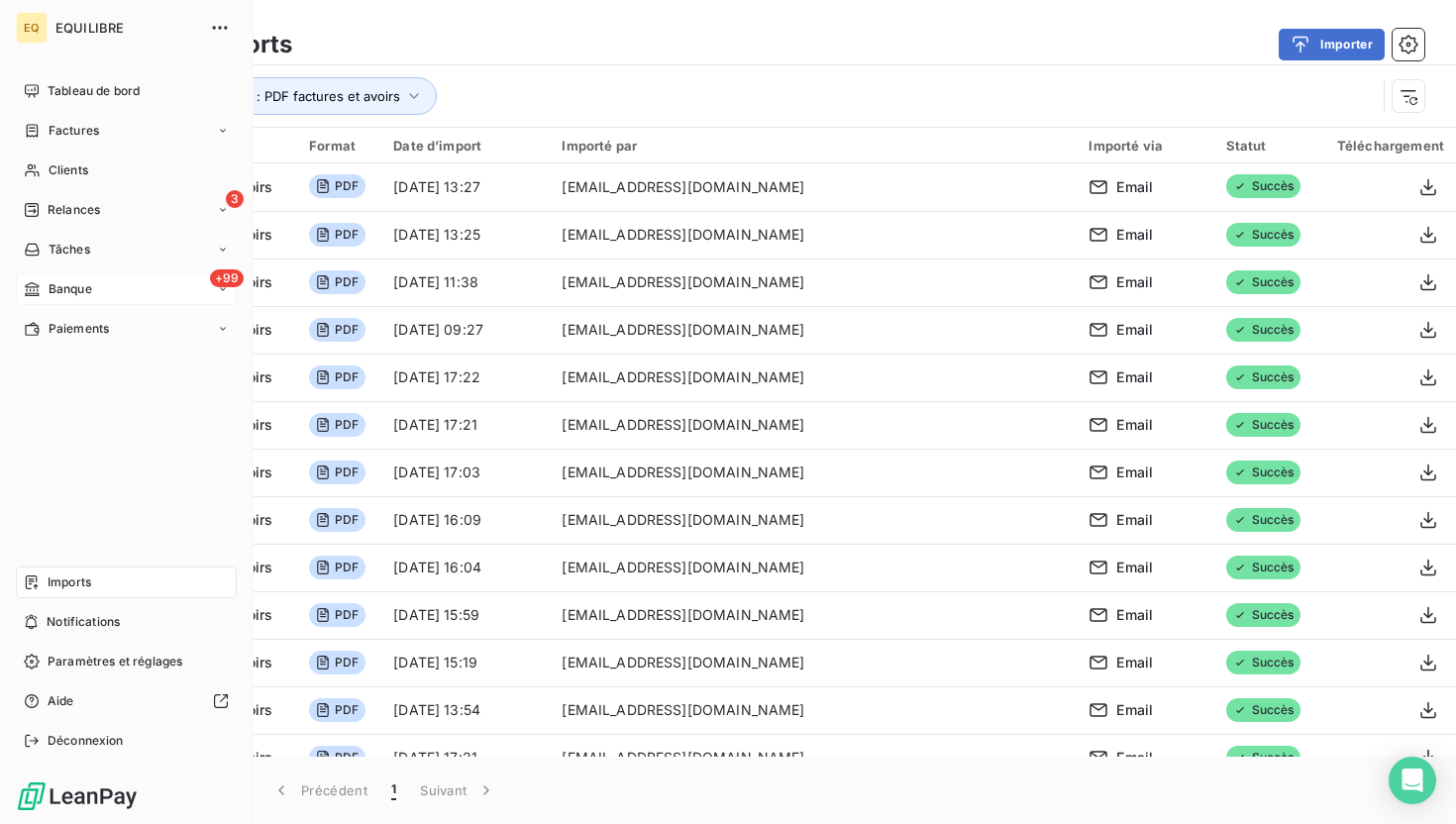
click at [87, 281] on span "Banque" at bounding box center [71, 289] width 44 height 18
click at [104, 331] on span "Opérations à associer" at bounding box center [109, 329] width 124 height 18
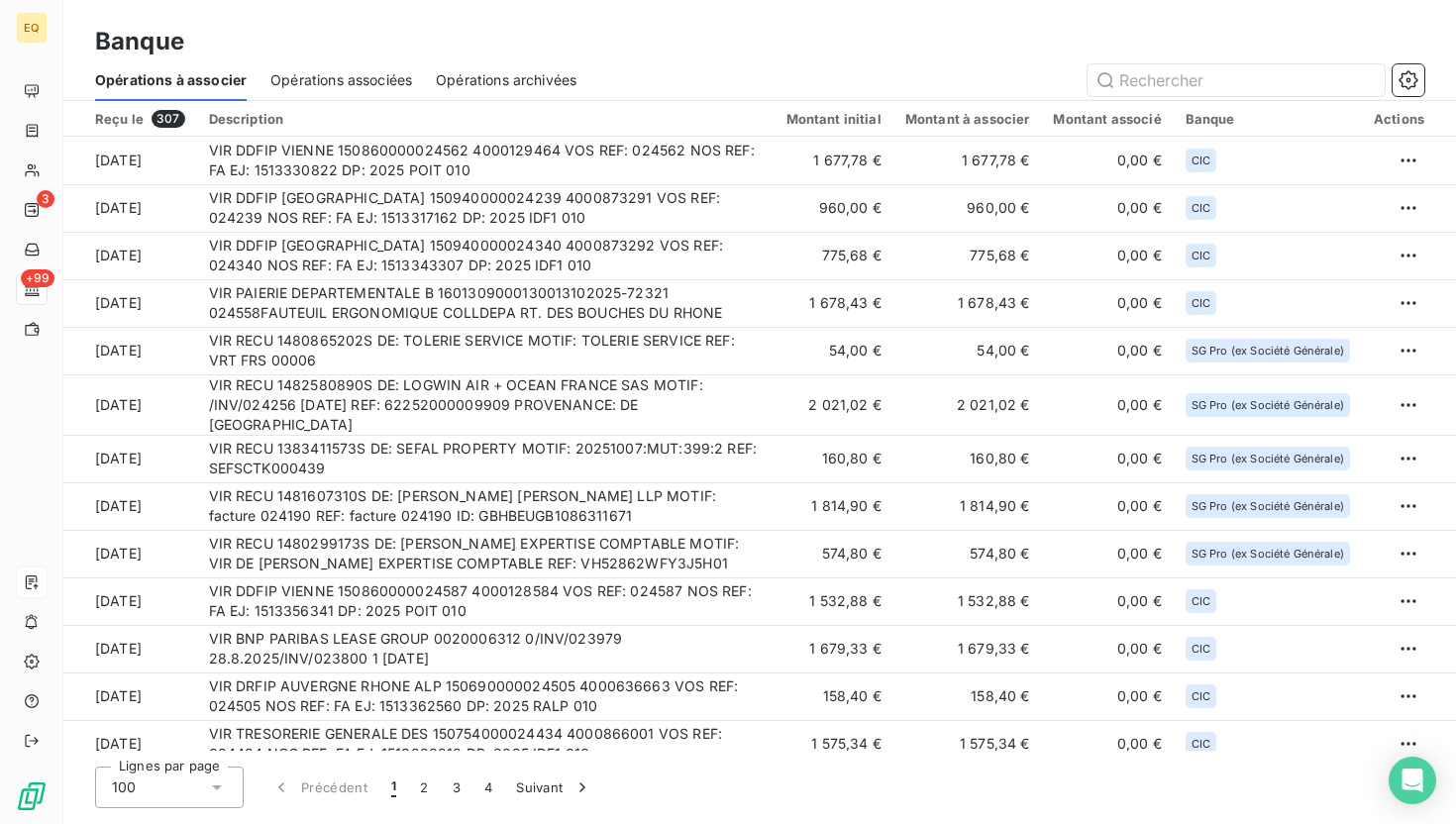
click at [326, 80] on span "Opérations associées" at bounding box center [341, 81] width 141 height 20
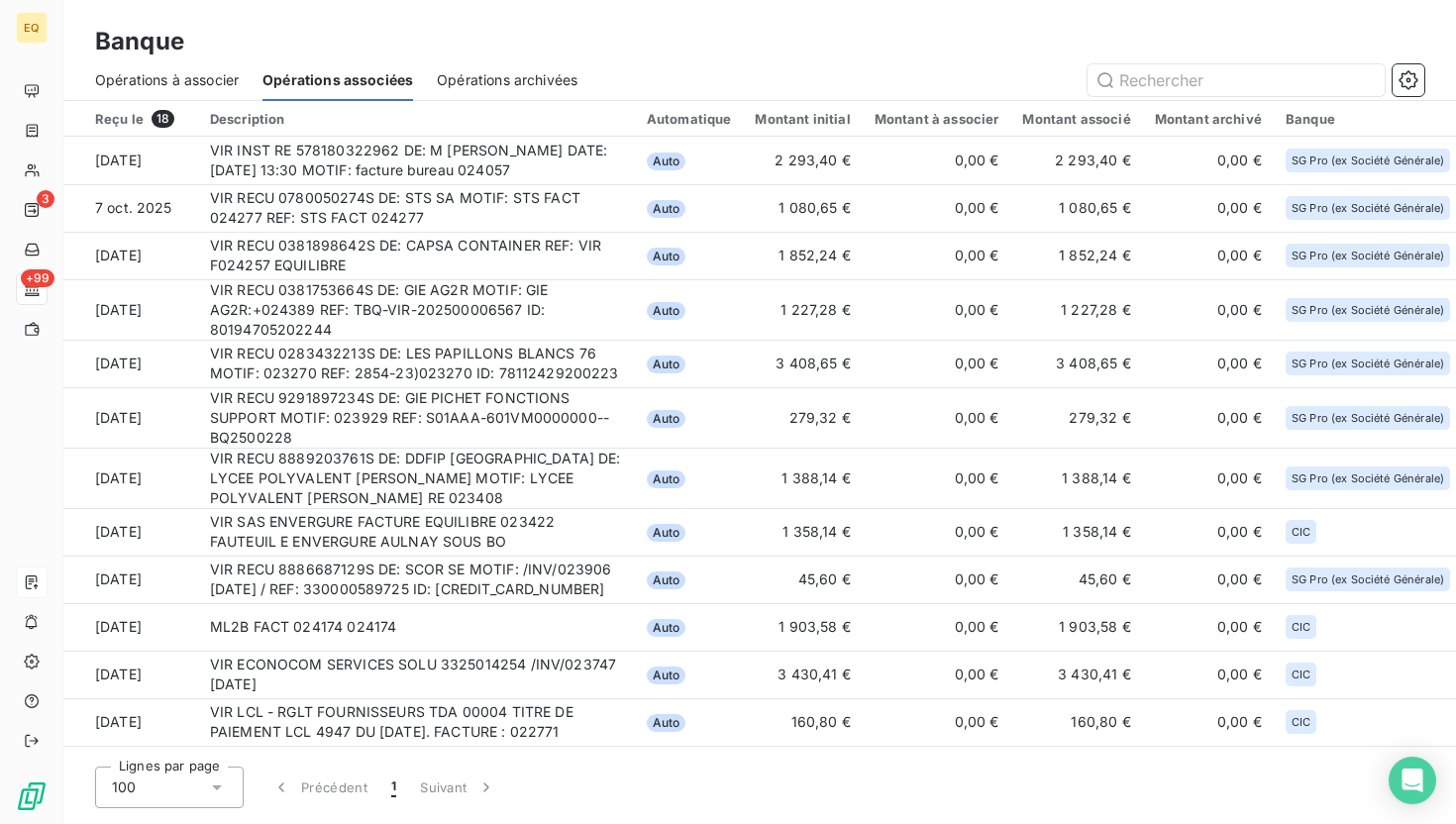
click at [175, 76] on span "Opérations à associer" at bounding box center [167, 81] width 143 height 20
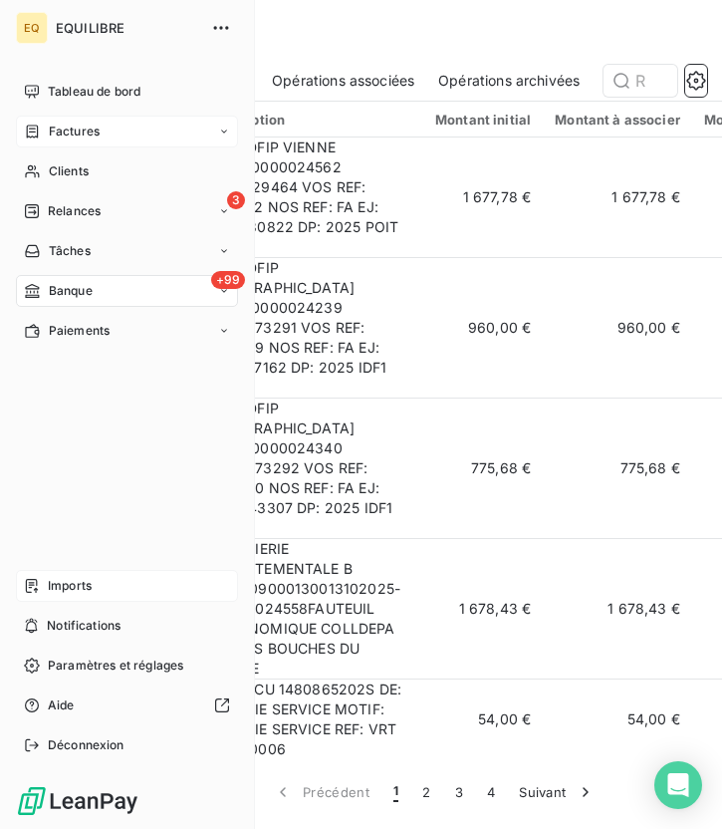
click at [62, 140] on div "Factures" at bounding box center [127, 132] width 222 height 32
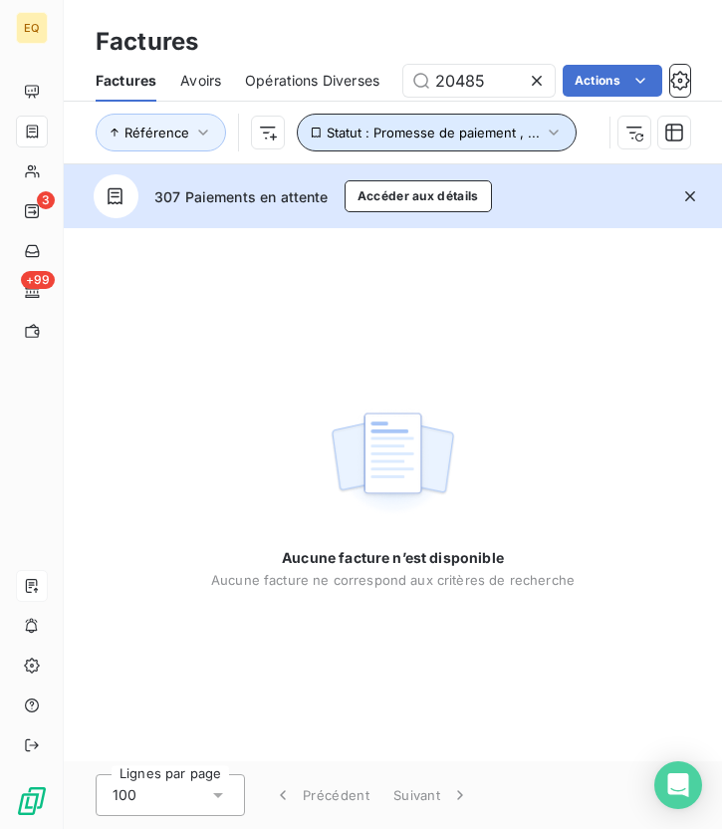
click at [534, 141] on button "Statut : Promesse de paiement , ..." at bounding box center [437, 133] width 280 height 38
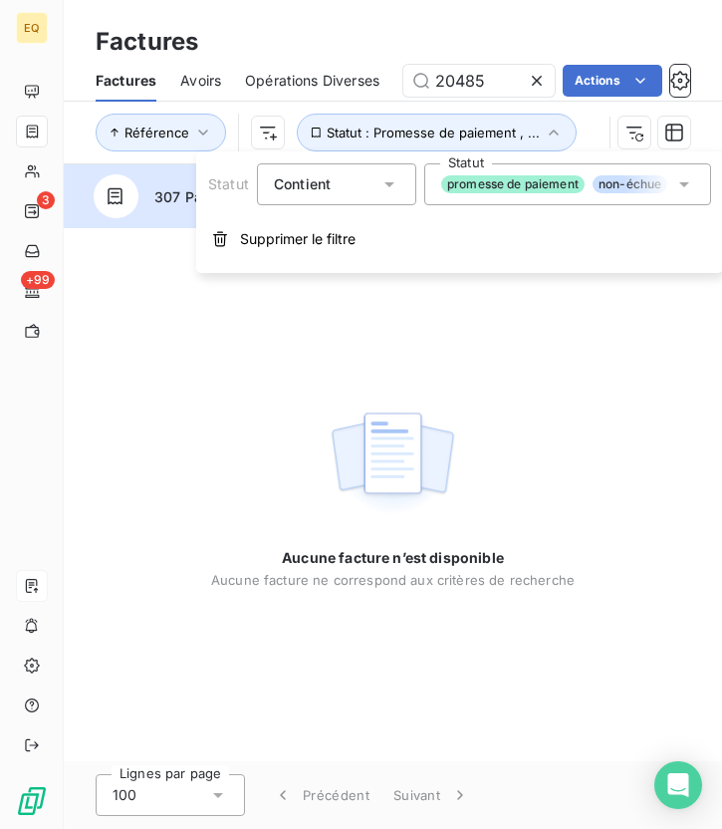
click at [493, 196] on div "promesse de paiement non-échue échue compensée litige recouvrement" at bounding box center [567, 184] width 287 height 42
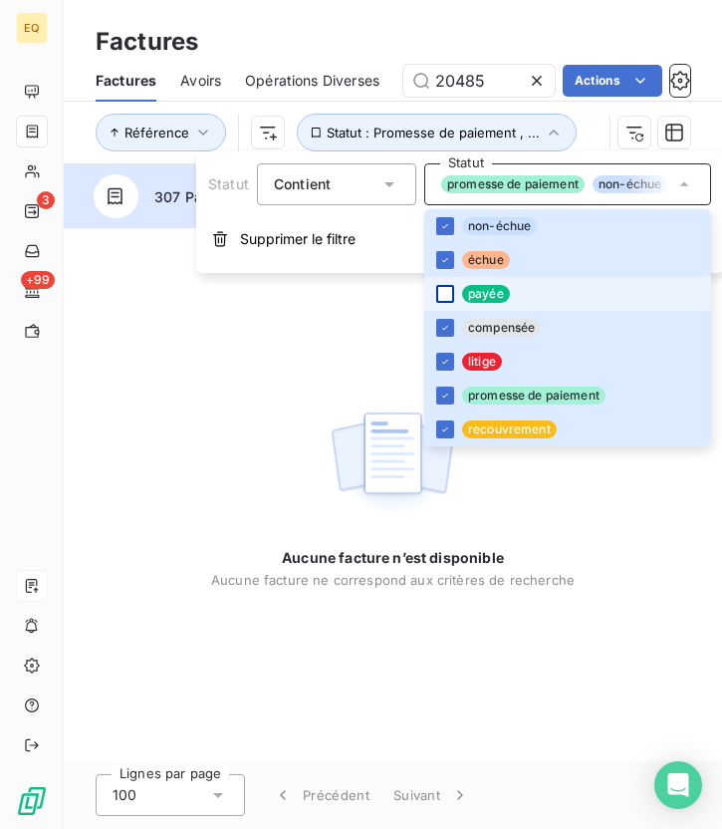
click at [443, 297] on div at bounding box center [445, 294] width 18 height 18
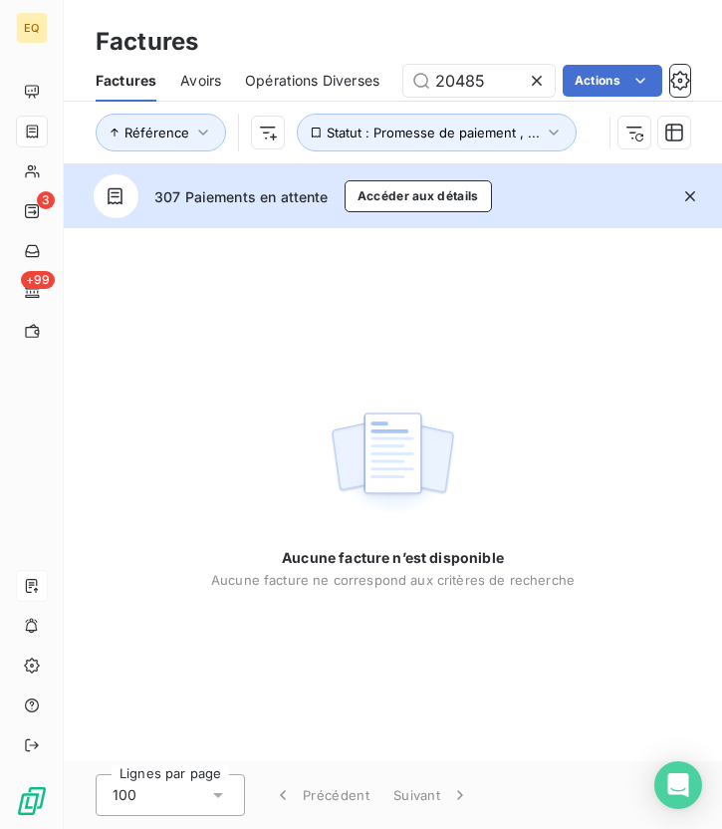
click at [342, 326] on div "Aucune facture n’est disponible Aucune facture ne correspond aux critères de re…" at bounding box center [393, 494] width 658 height 533
click at [489, 70] on input "20485" at bounding box center [478, 81] width 151 height 32
drag, startPoint x: 489, startPoint y: 79, endPoint x: 395, endPoint y: 79, distance: 93.6
click at [395, 79] on div "Factures Avoirs Opérations Diverses 20485 Actions" at bounding box center [393, 81] width 658 height 42
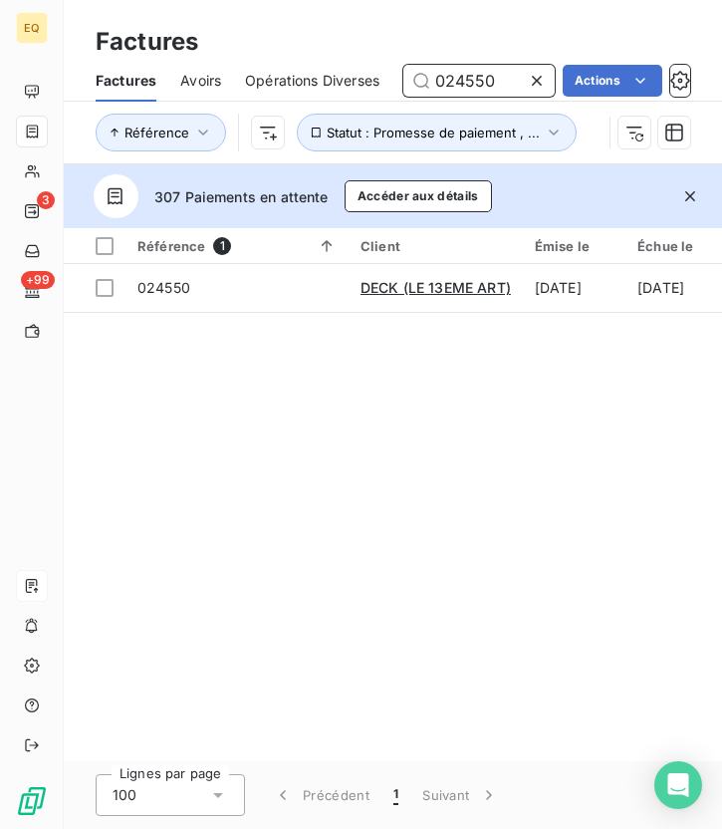
click at [498, 83] on input "024550" at bounding box center [478, 81] width 151 height 32
drag, startPoint x: 499, startPoint y: 76, endPoint x: 355, endPoint y: 78, distance: 144.4
click at [355, 78] on div "Factures Avoirs Opérations Diverses 024551 Actions" at bounding box center [393, 81] width 658 height 42
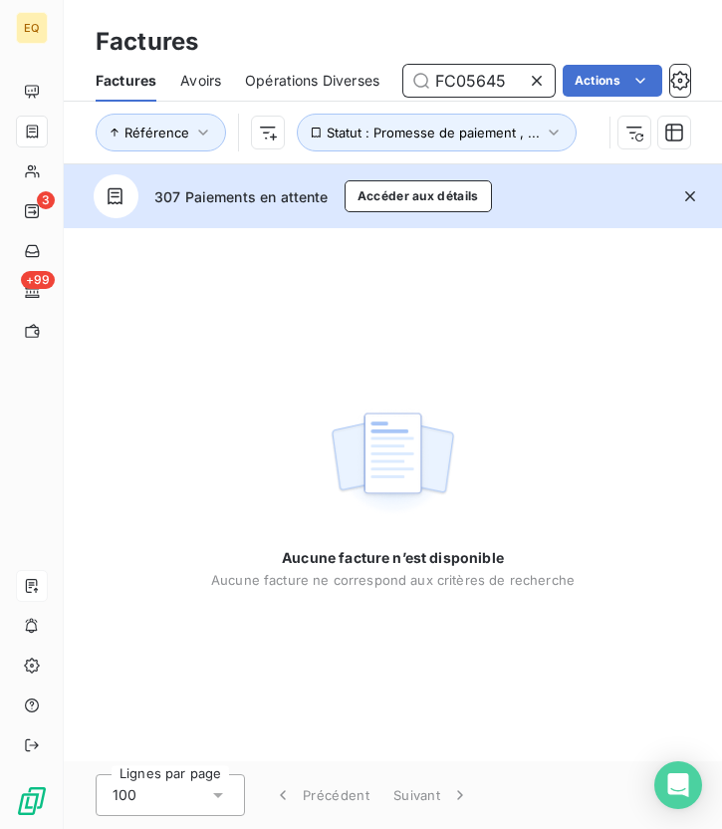
type input "FC05645"
click at [534, 81] on icon at bounding box center [537, 81] width 10 height 10
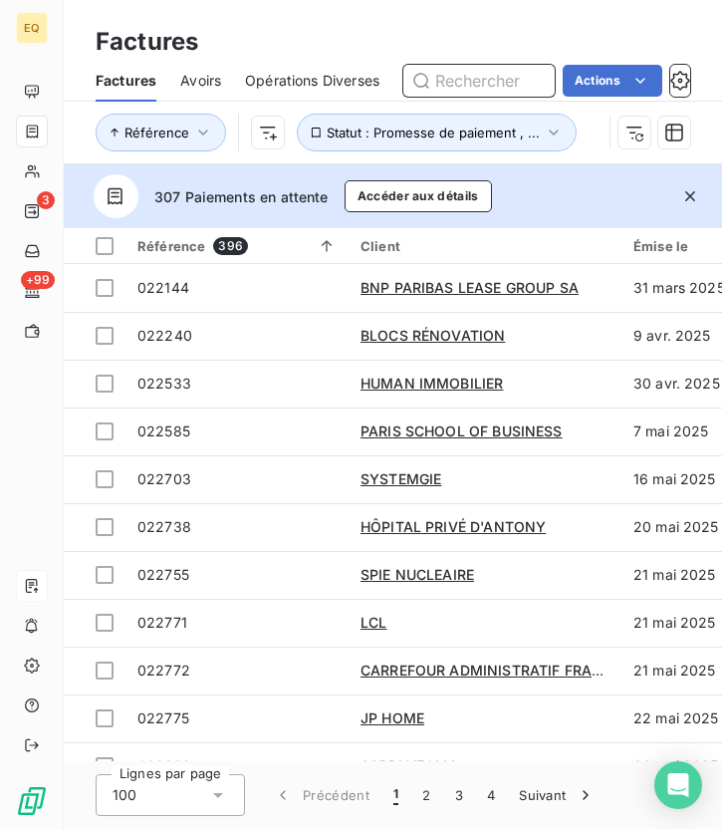
click at [534, 81] on input "text" at bounding box center [478, 81] width 151 height 32
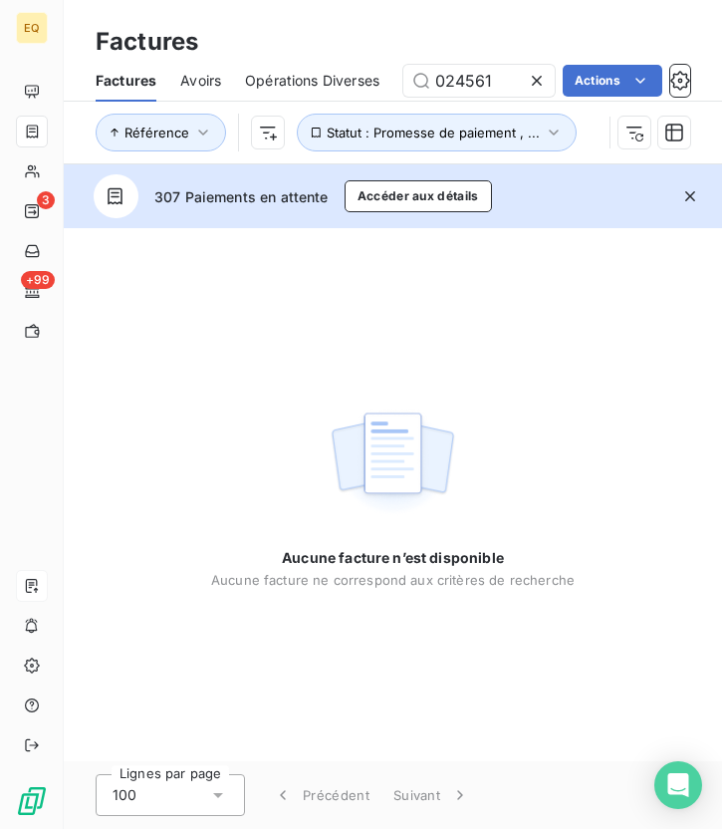
click at [692, 190] on icon "button" at bounding box center [690, 196] width 20 height 20
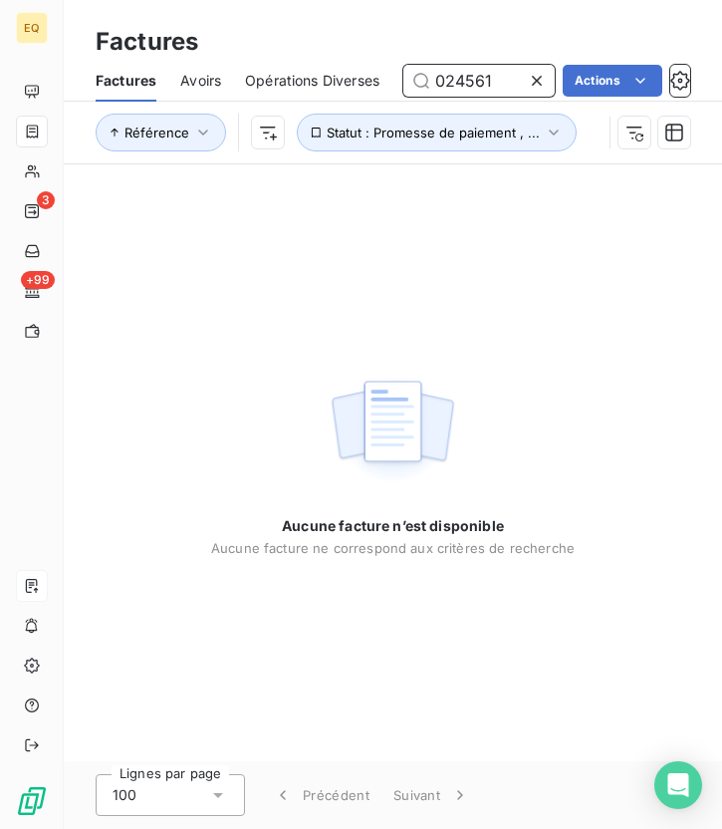
click at [496, 80] on input "024561" at bounding box center [478, 81] width 151 height 32
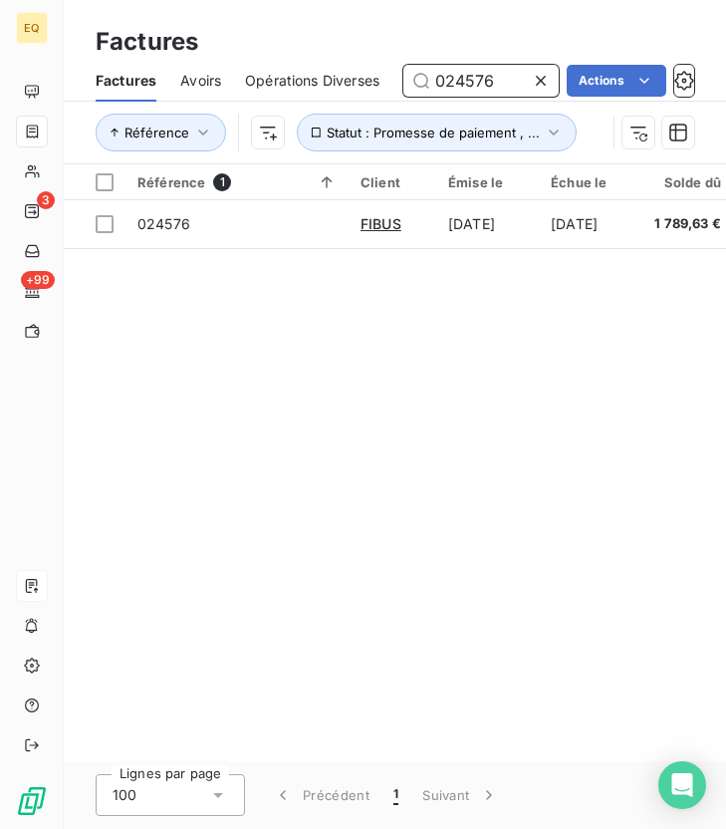
drag, startPoint x: 503, startPoint y: 81, endPoint x: 393, endPoint y: 81, distance: 109.5
click at [393, 81] on div "Factures Avoirs Opérations Diverses 024576 Actions" at bounding box center [395, 81] width 662 height 42
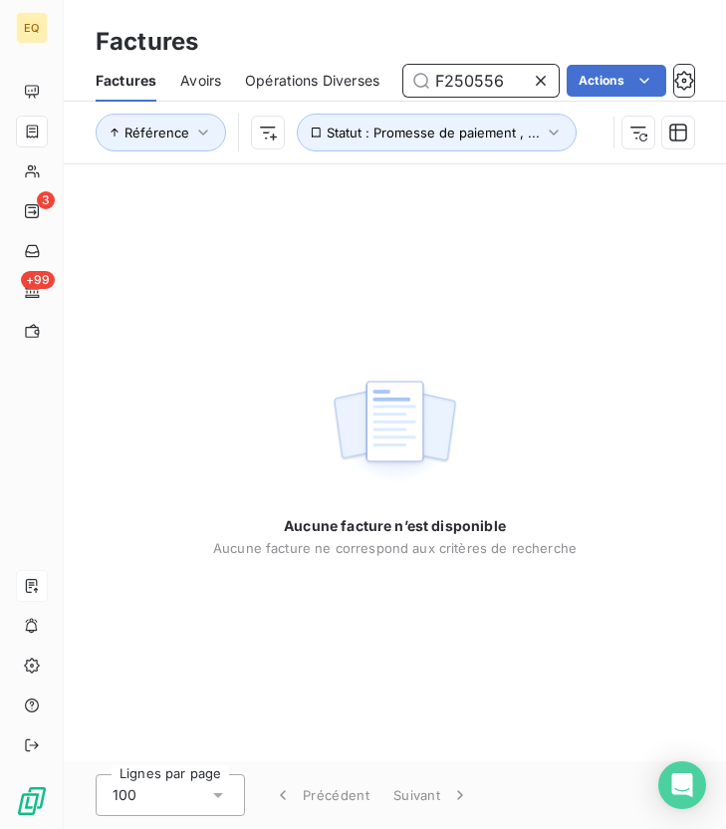
drag, startPoint x: 511, startPoint y: 78, endPoint x: 390, endPoint y: 69, distance: 120.8
click at [390, 69] on div "Factures Avoirs Opérations Diverses F250556 Actions" at bounding box center [395, 81] width 662 height 42
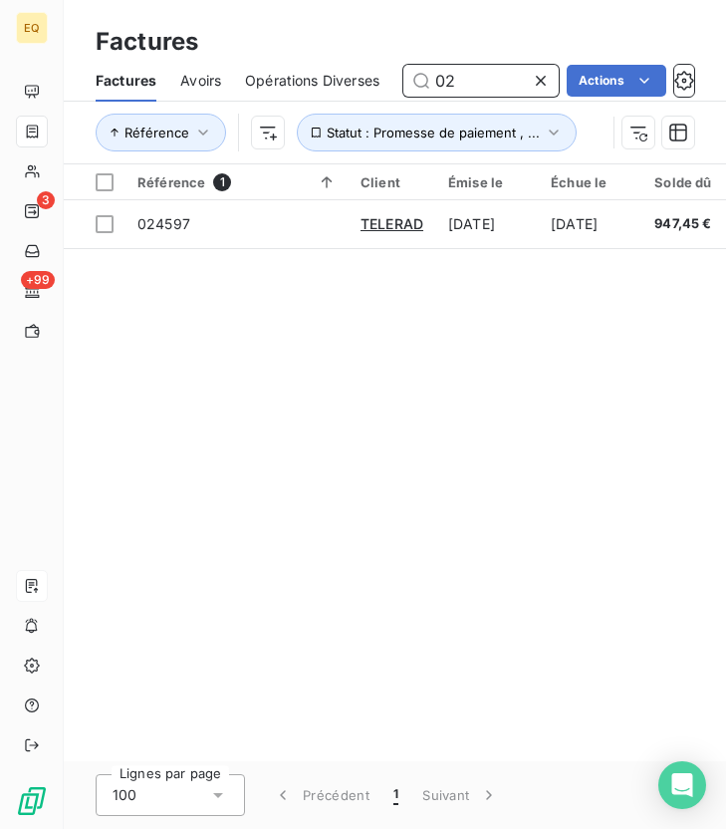
type input "0"
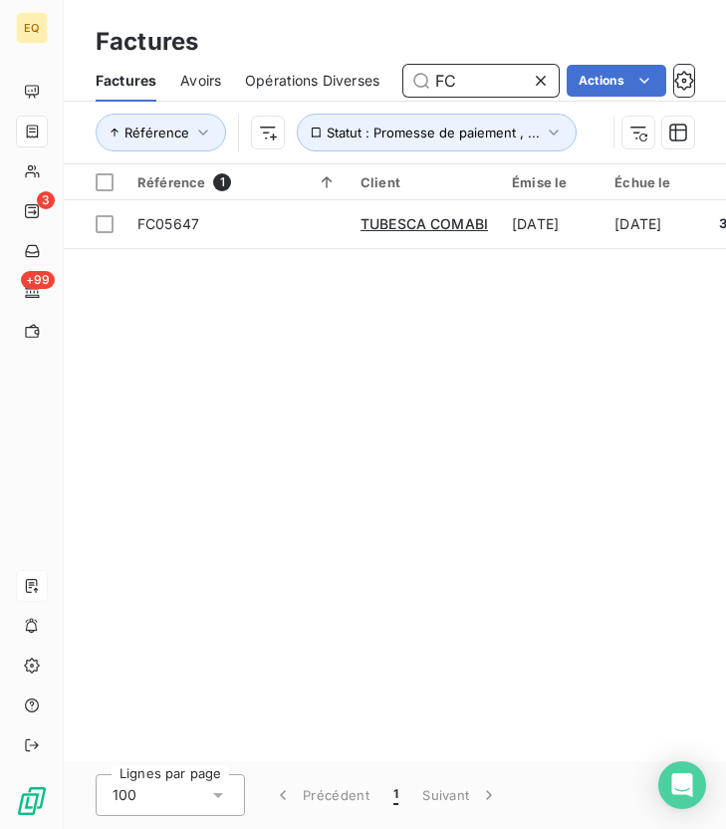
type input "F"
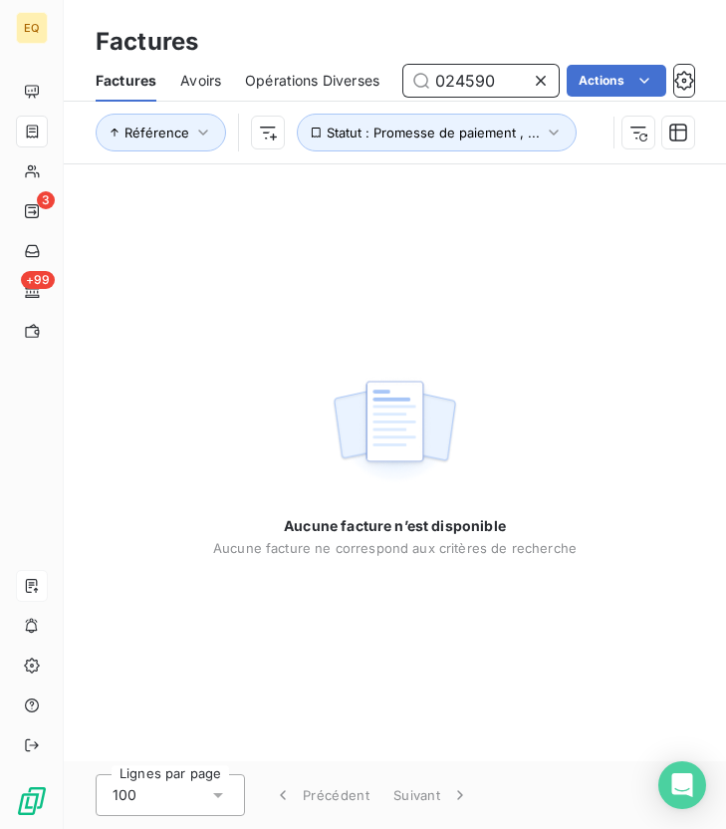
type input "024590"
